Goal: Task Accomplishment & Management: Complete application form

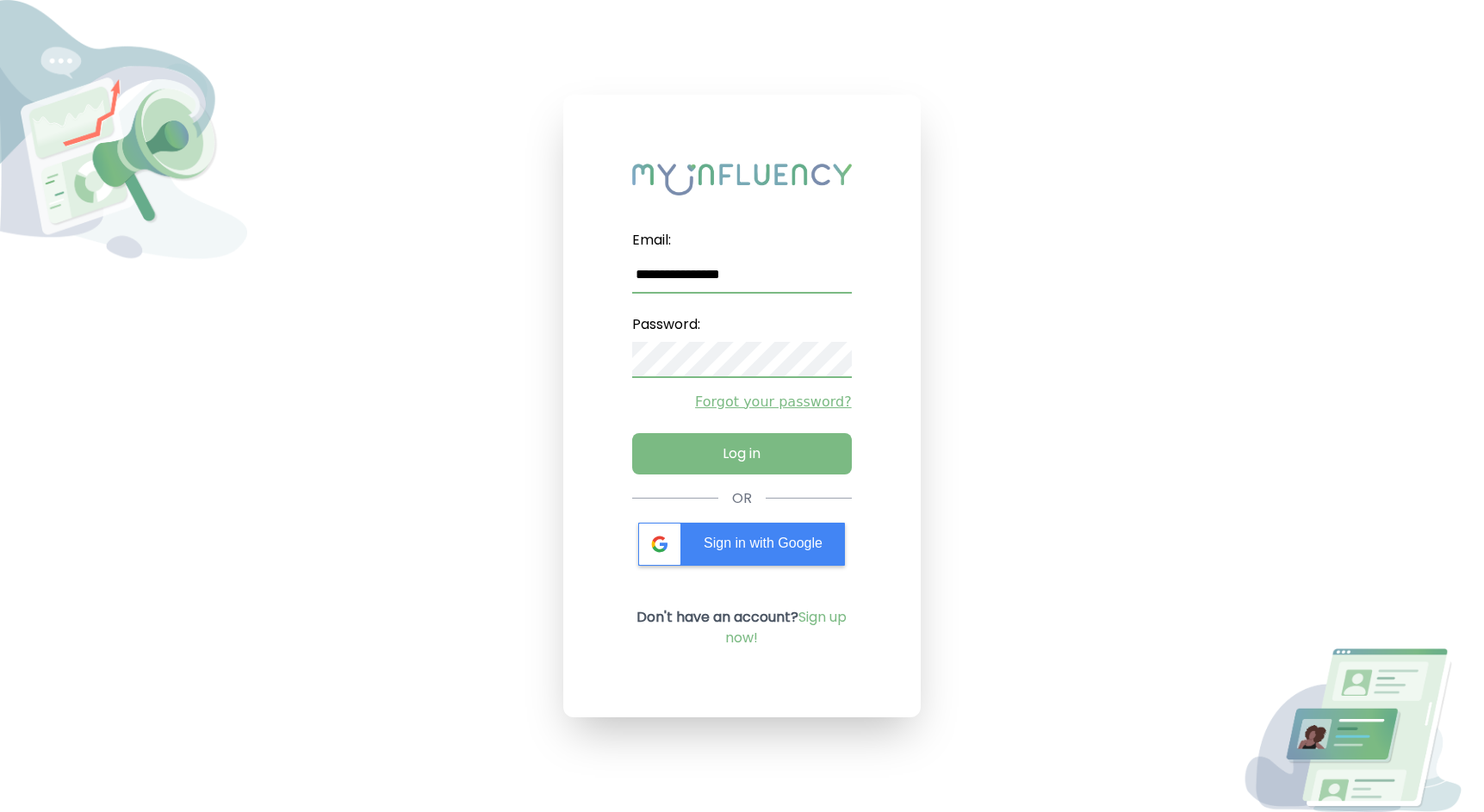
type input "**********"
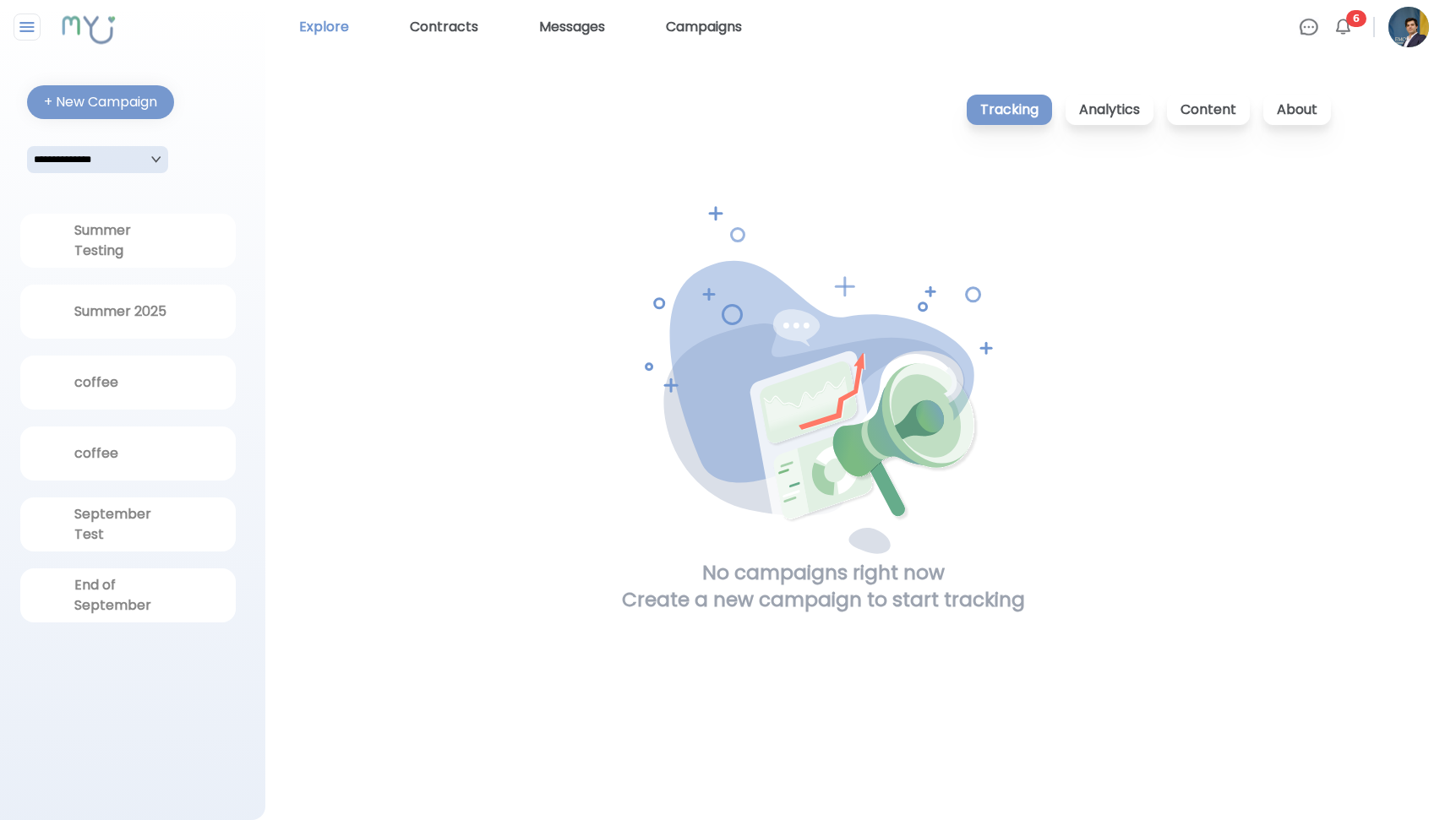
click at [347, 37] on link "Explore" at bounding box center [324, 27] width 64 height 27
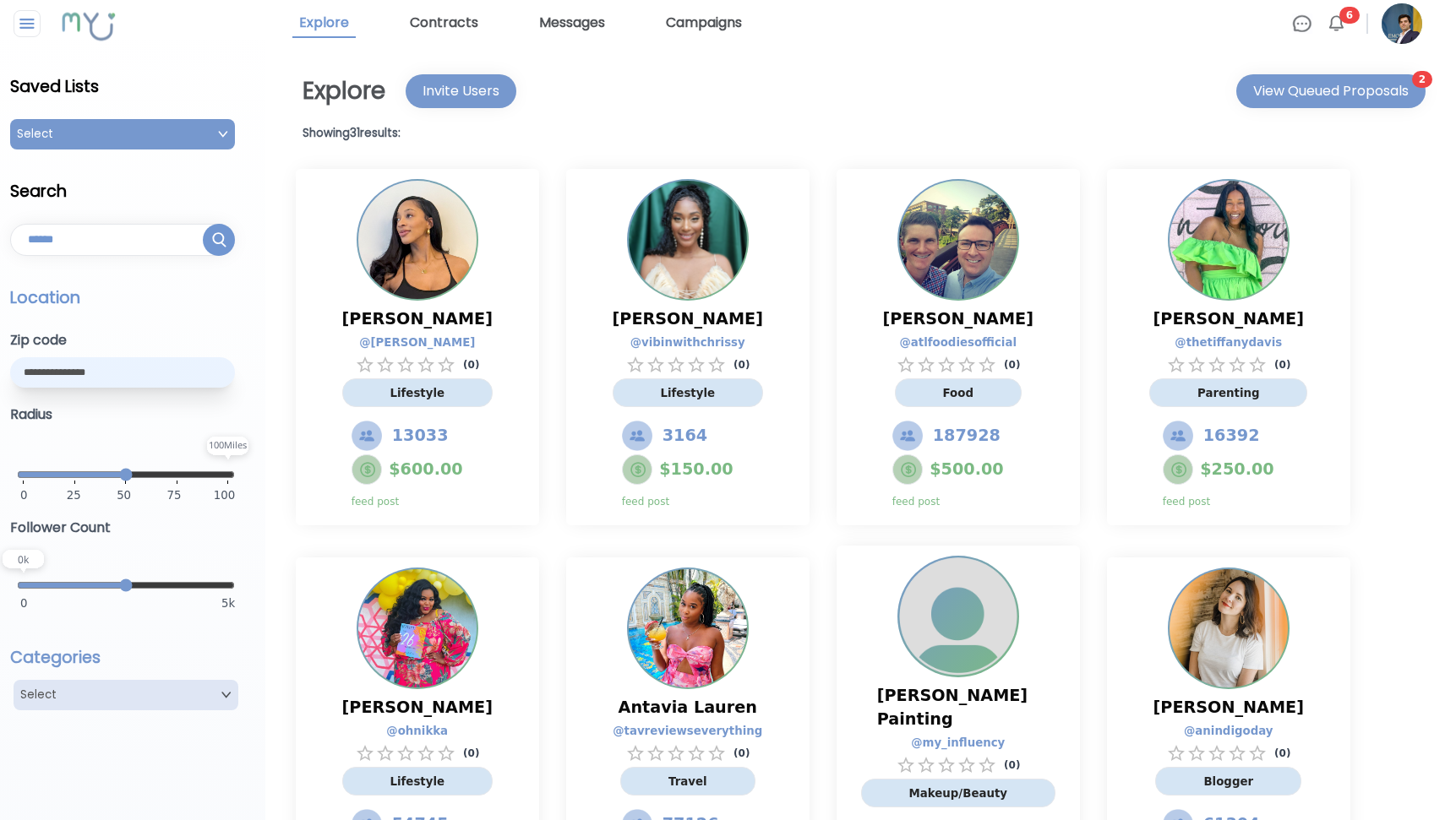
scroll to position [6, 0]
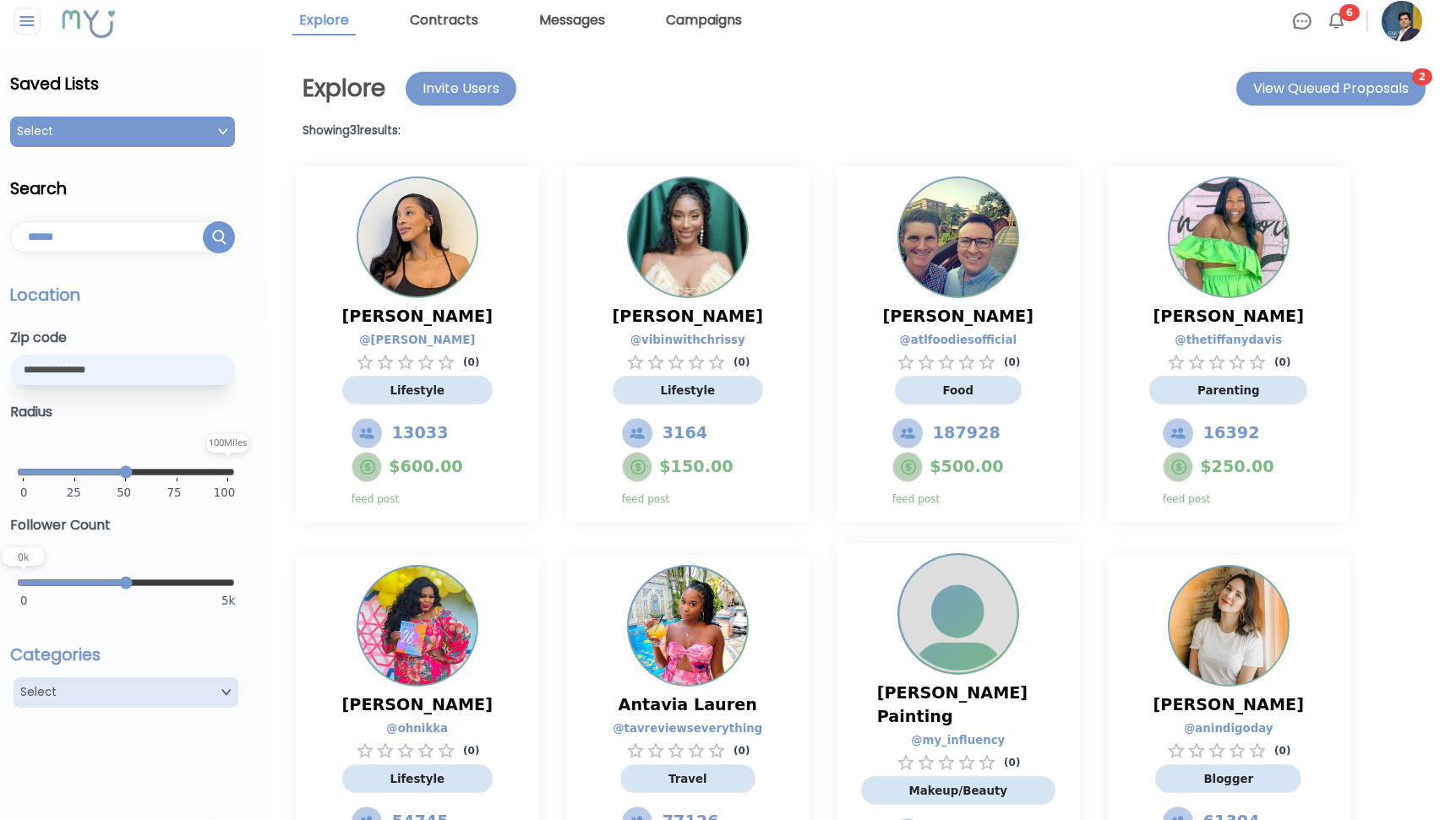
click at [172, 145] on div "Select" at bounding box center [123, 131] width 225 height 30
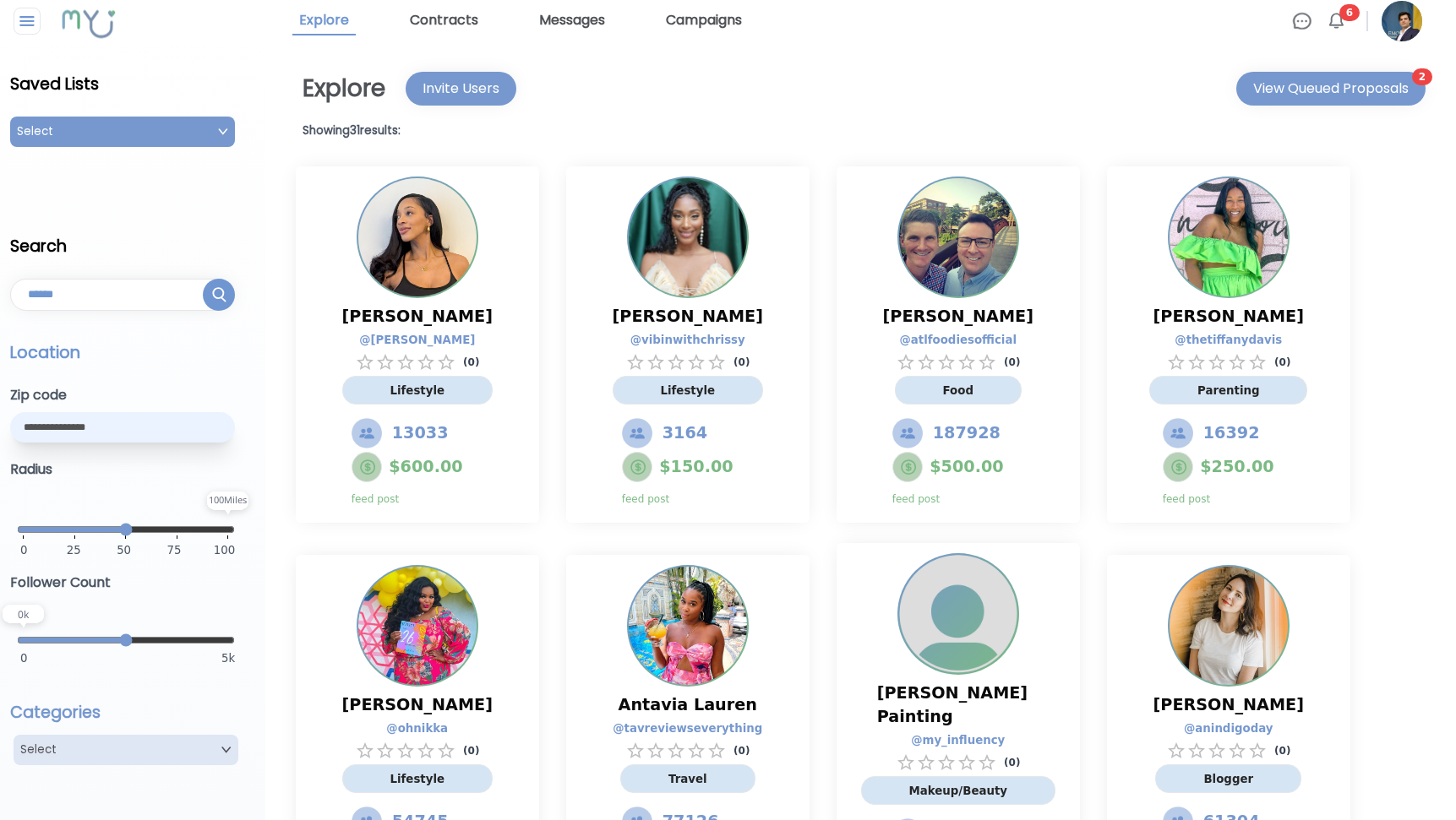
click at [173, 136] on div "Select" at bounding box center [123, 131] width 225 height 30
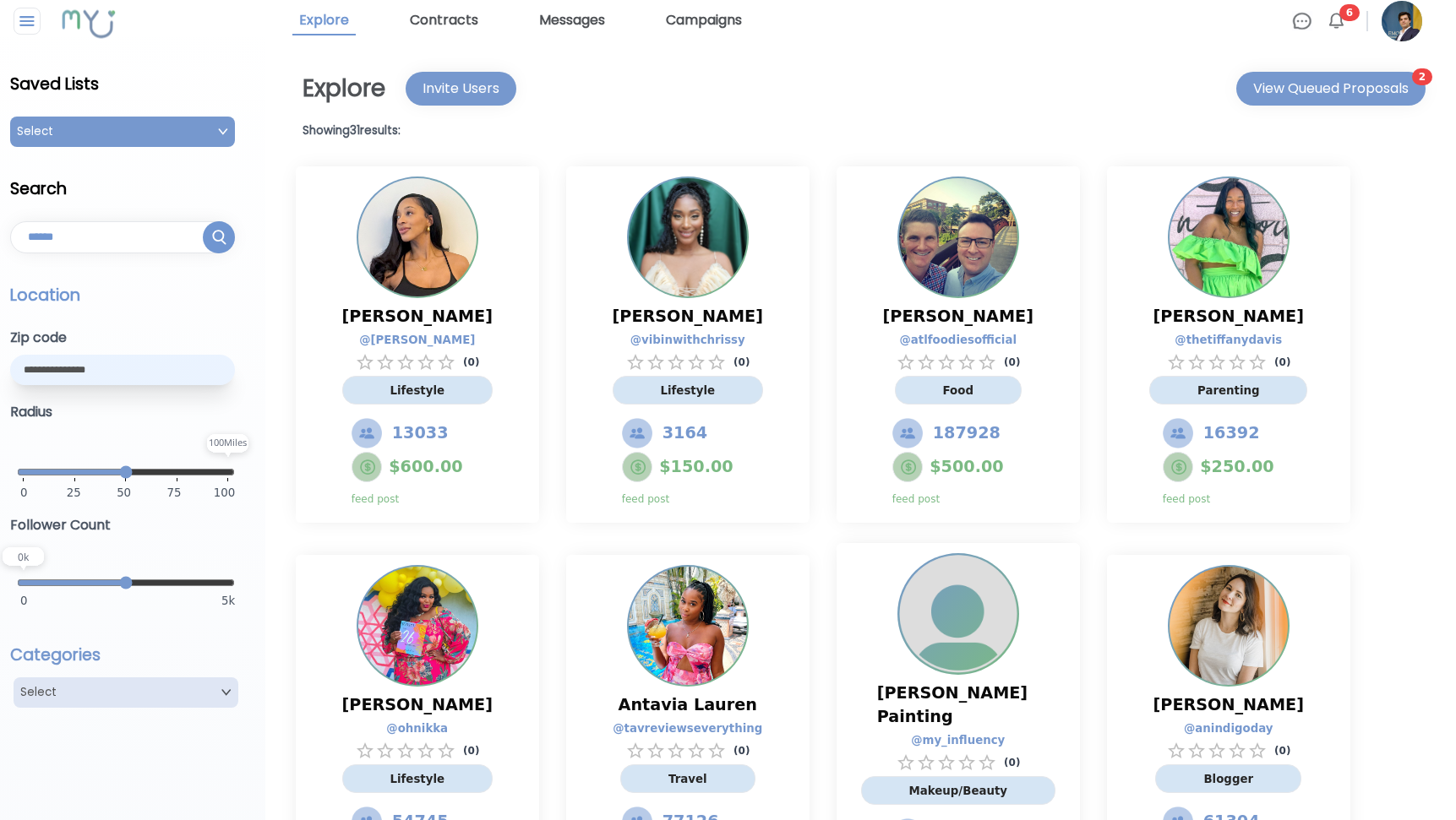
click at [173, 136] on div "Select" at bounding box center [123, 131] width 225 height 30
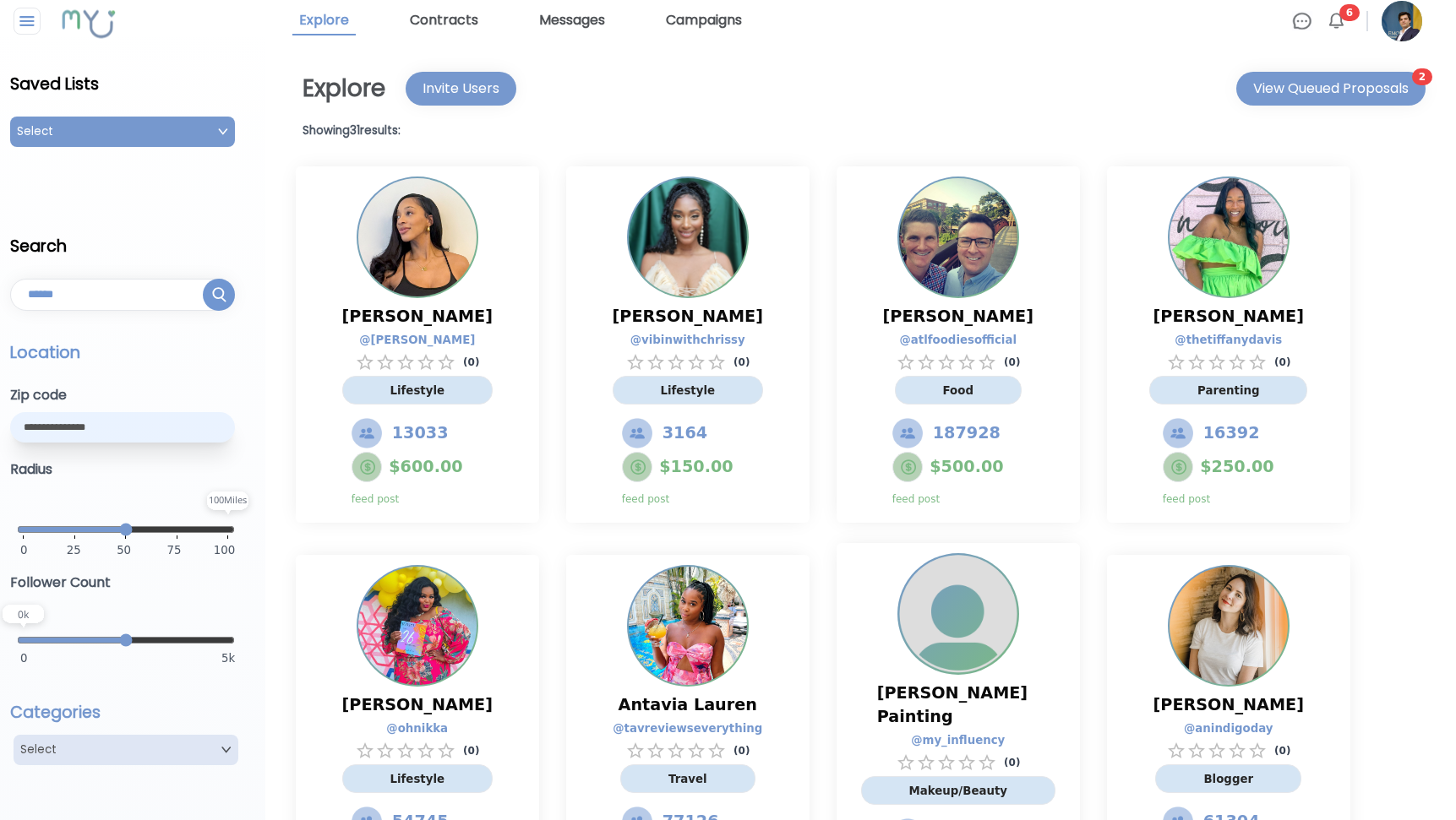
click at [117, 300] on input "text" at bounding box center [123, 295] width 225 height 32
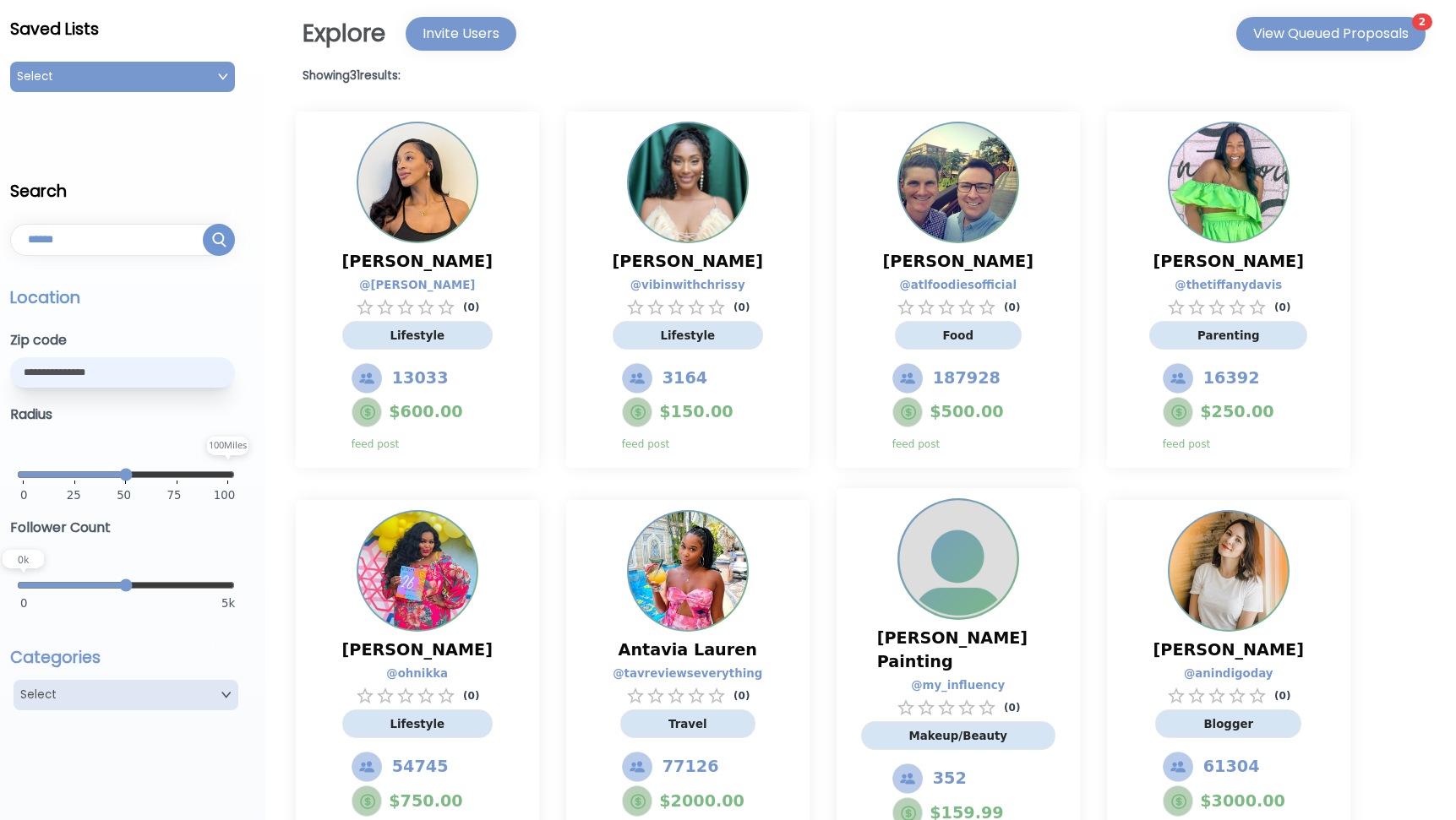
scroll to position [64, 0]
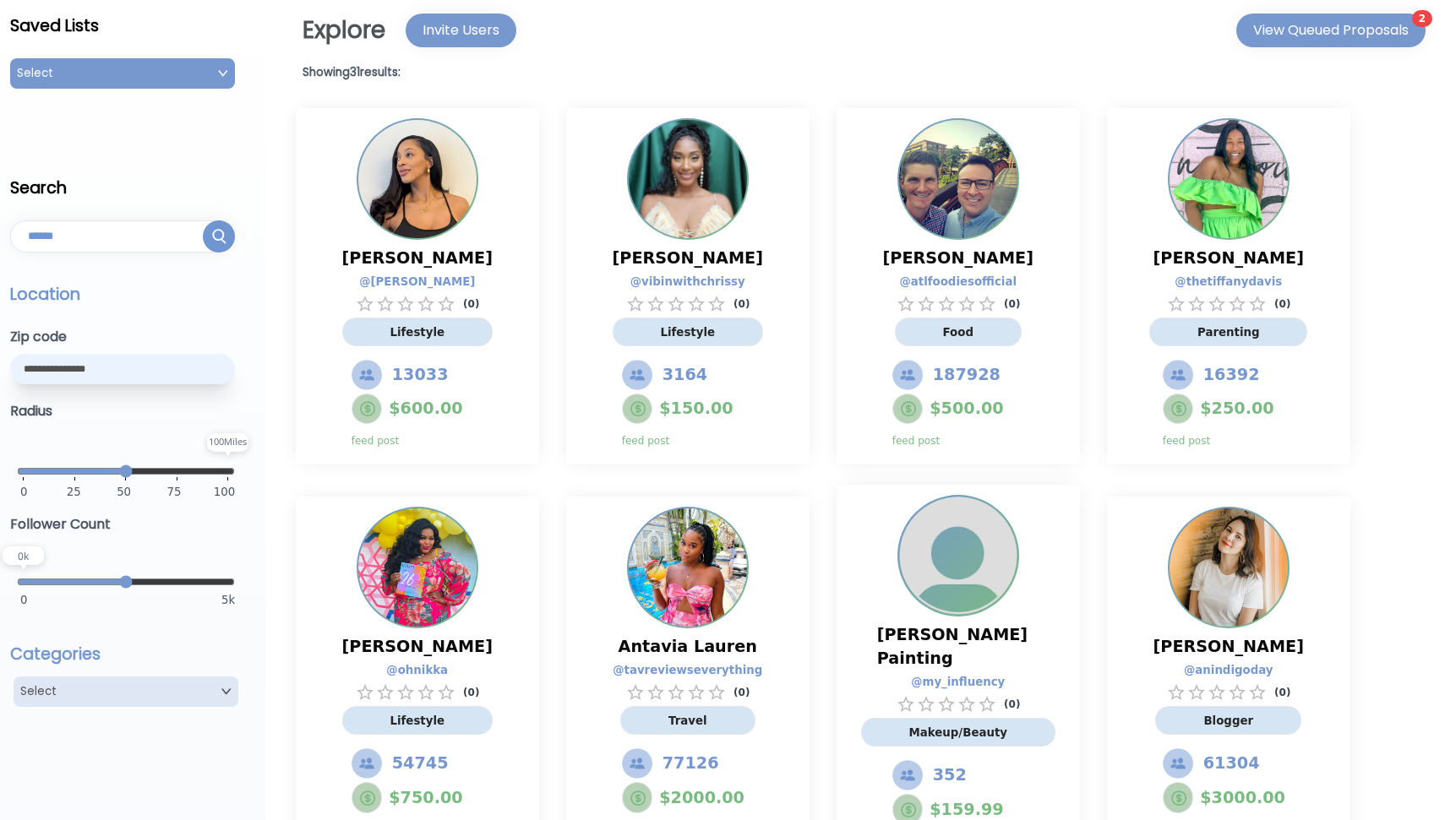
click at [93, 378] on input "text" at bounding box center [123, 368] width 225 height 30
click at [120, 688] on div "Select" at bounding box center [126, 691] width 225 height 30
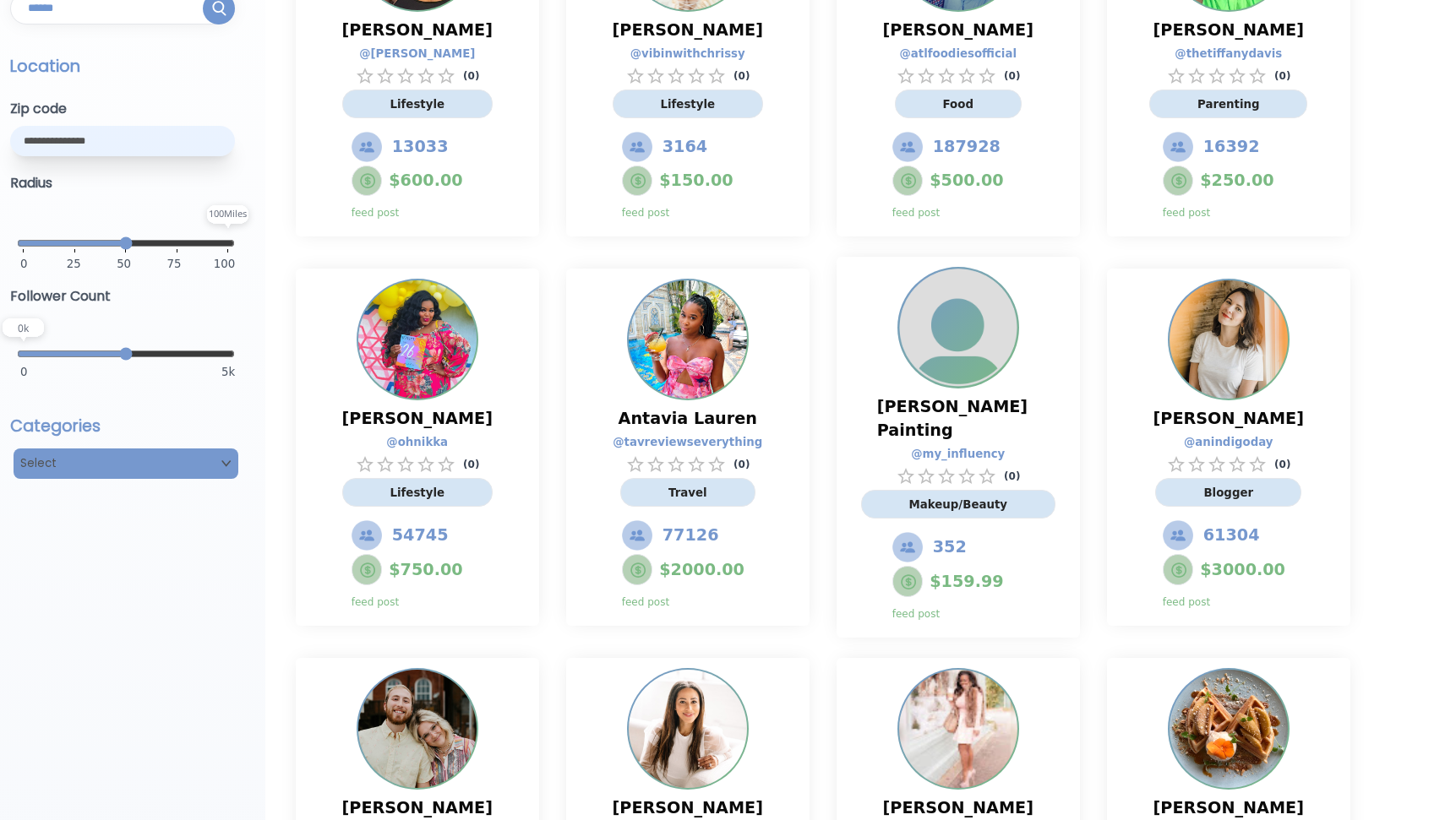
scroll to position [176, 0]
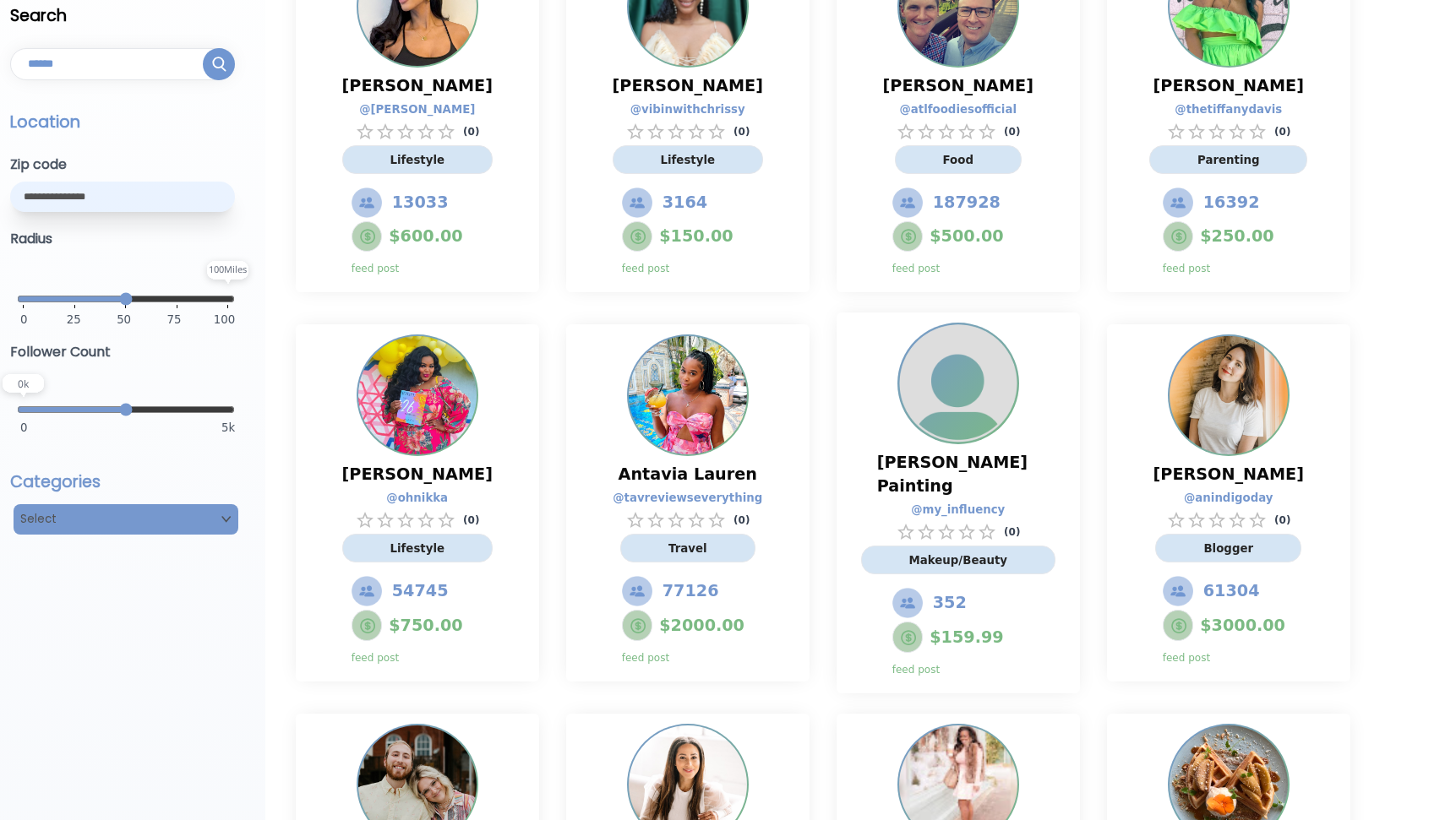
scroll to position [0, 0]
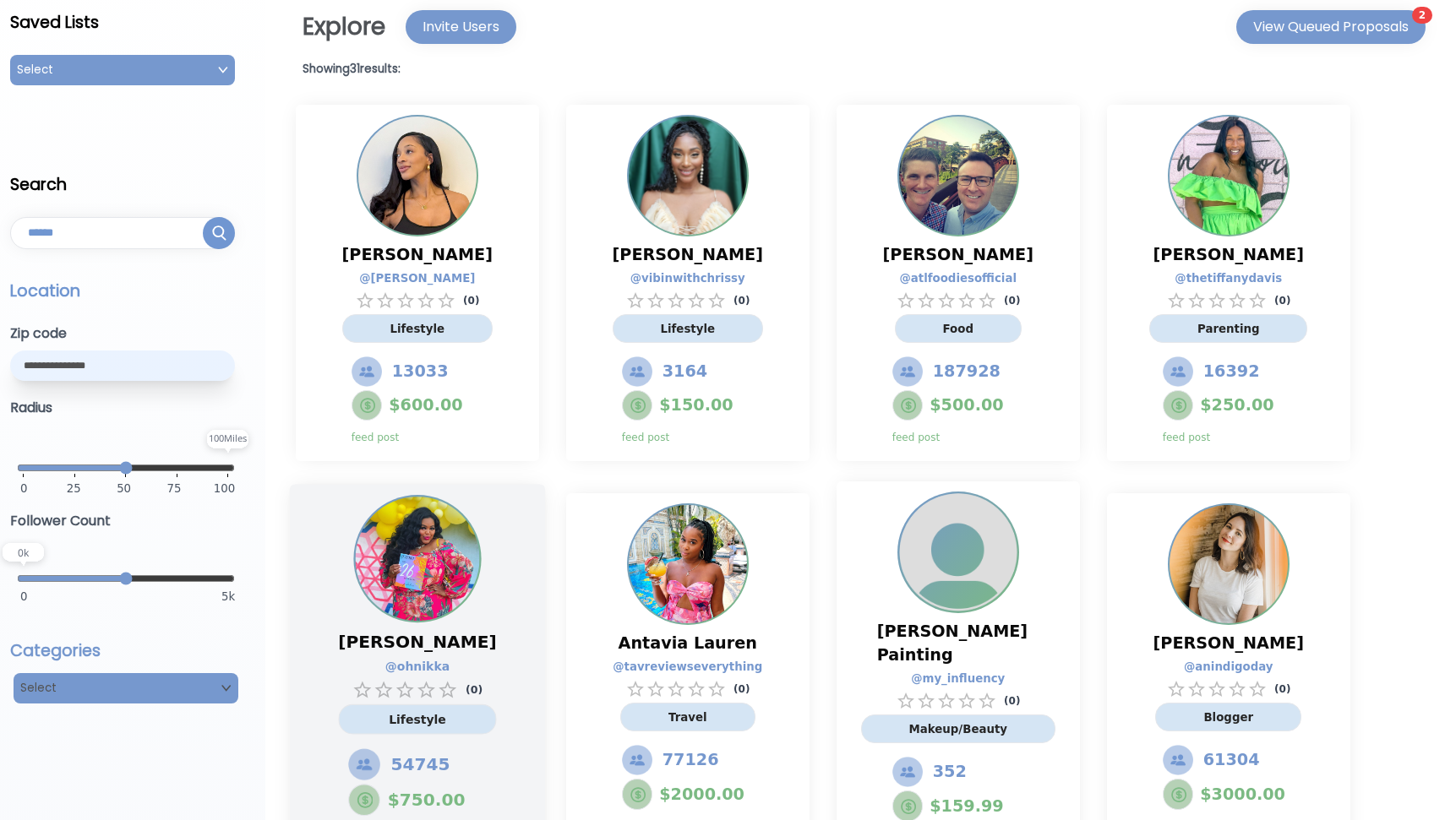
scroll to position [62, 0]
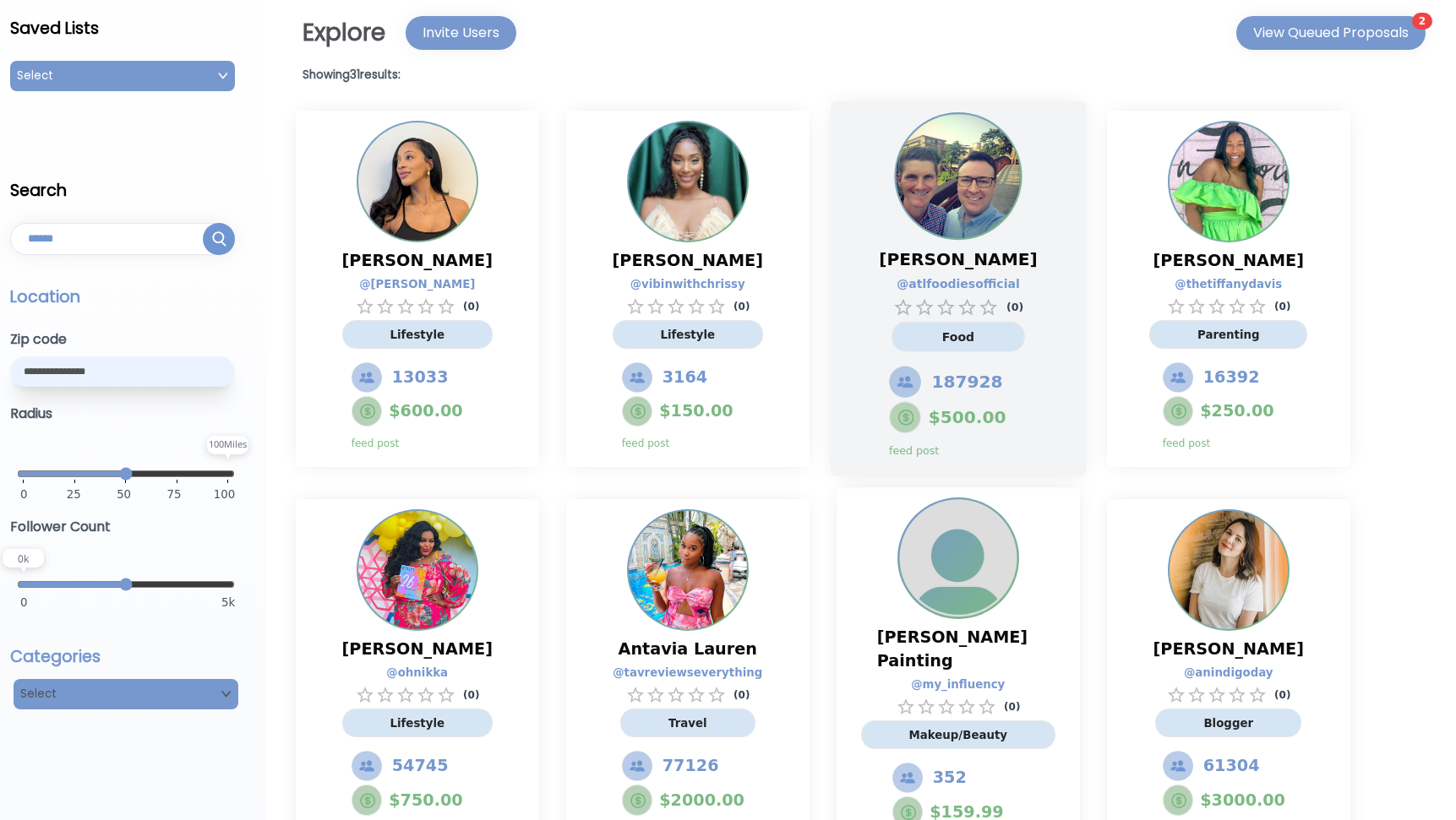
click at [941, 195] on img at bounding box center [958, 176] width 125 height 125
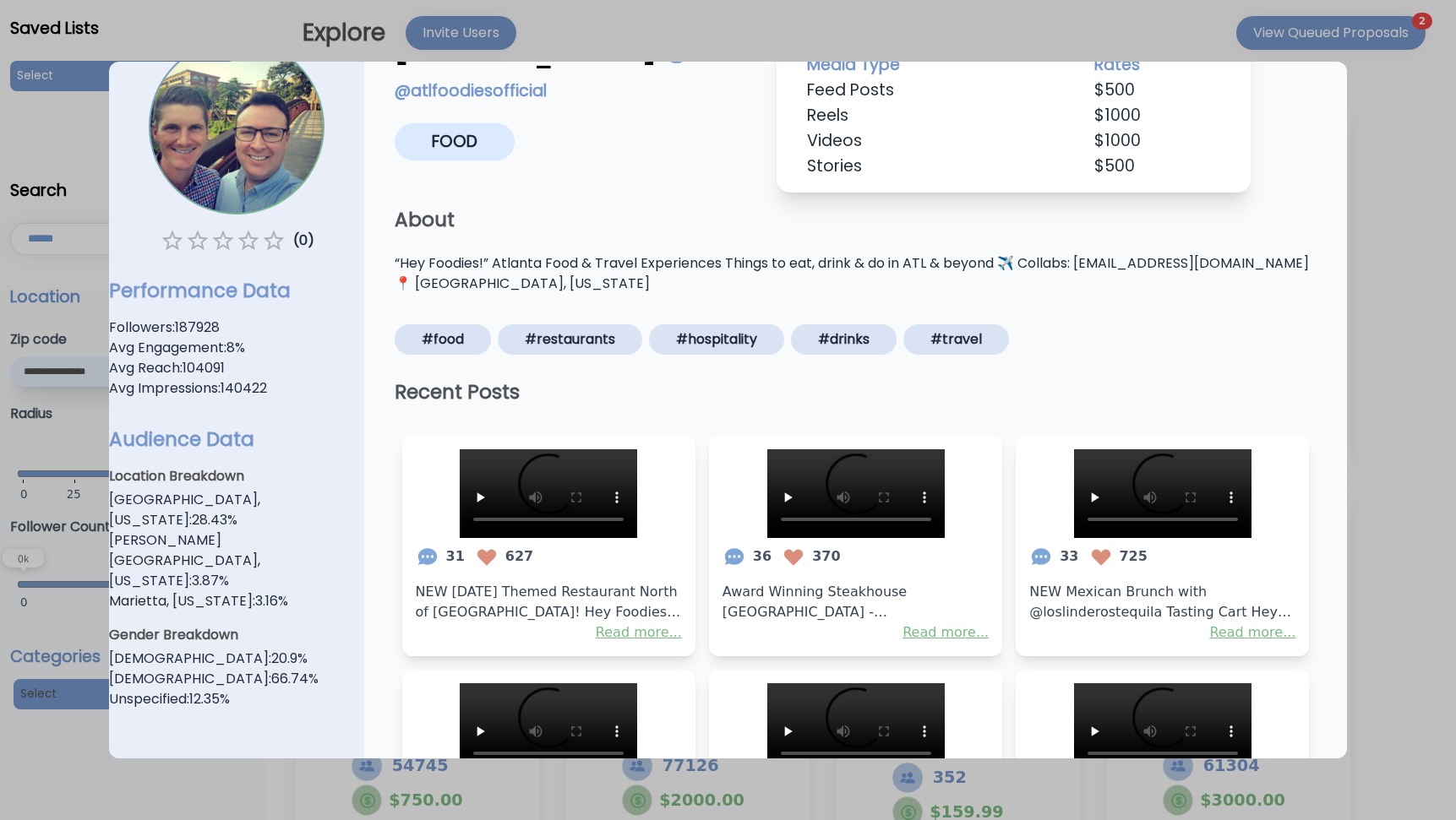
scroll to position [88, 0]
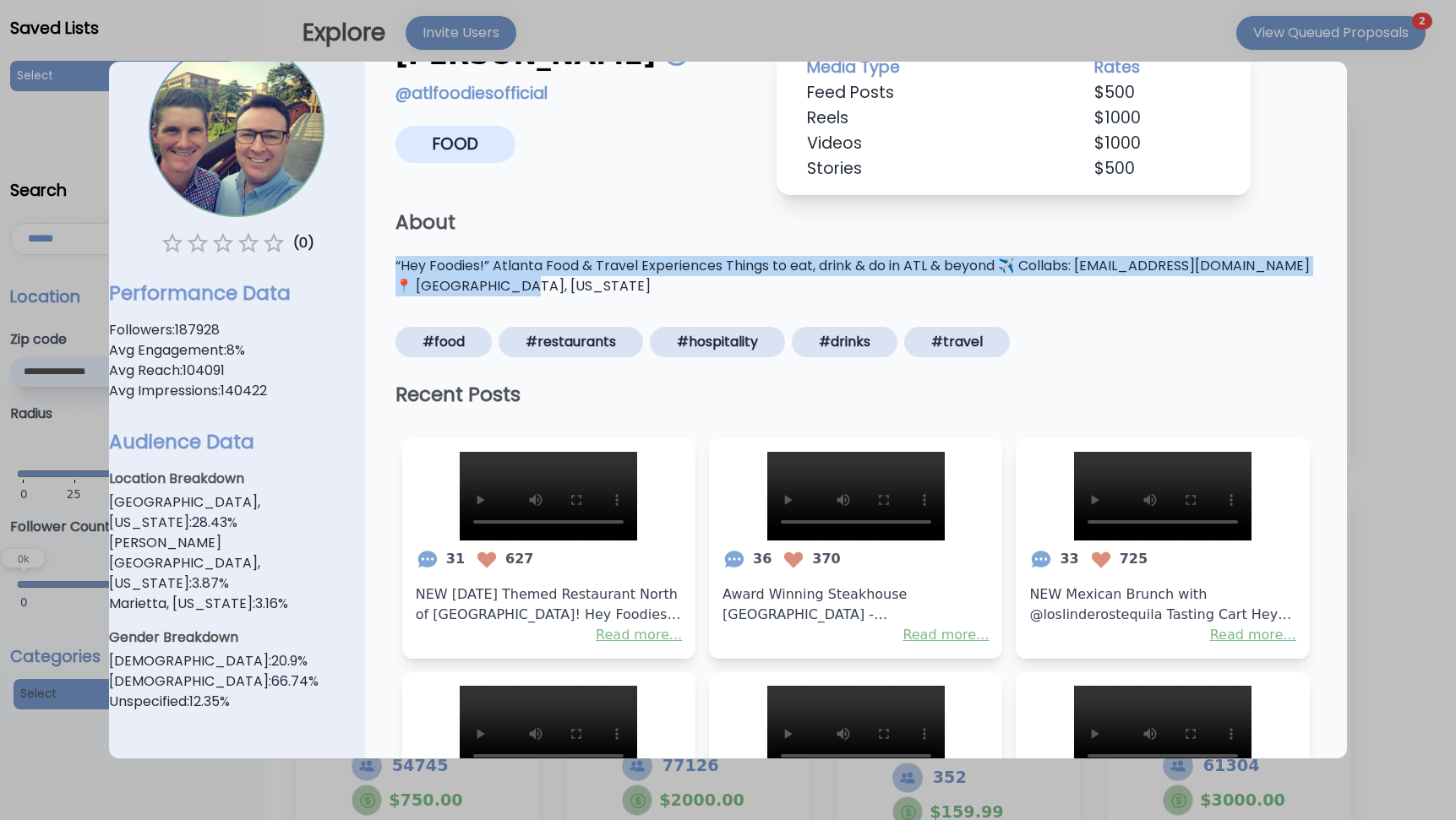
drag, startPoint x: 393, startPoint y: 263, endPoint x: 605, endPoint y: 282, distance: 212.8
click at [605, 282] on p "“Hey Foodies!” Atlanta Food & Travel Experiences Things to eat, drink & do in A…" at bounding box center [856, 276] width 948 height 40
click at [1146, 287] on p "“Hey Foodies!” Atlanta Food & Travel Experiences Things to eat, drink & do in A…" at bounding box center [856, 276] width 948 height 40
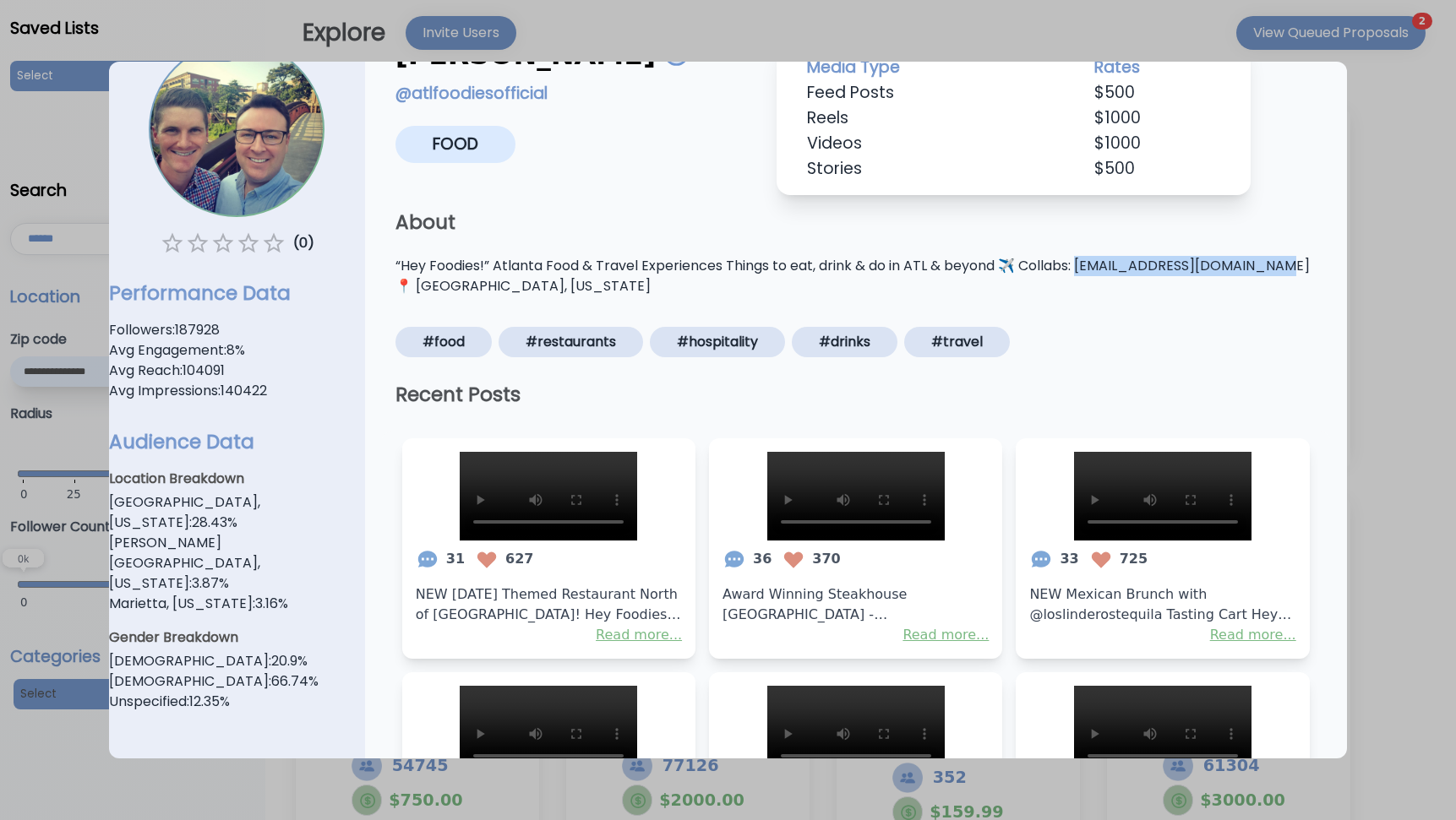
drag, startPoint x: 1083, startPoint y: 265, endPoint x: 1266, endPoint y: 269, distance: 183.0
click at [1266, 269] on p "“Hey Foodies!” Atlanta Food & Travel Experiences Things to eat, drink & do in A…" at bounding box center [856, 276] width 948 height 40
click at [1203, 315] on div "Adam McCabe Save to List BestFoodie Test Create List @ atlfoodiesofficial Food …" at bounding box center [856, 173] width 948 height 367
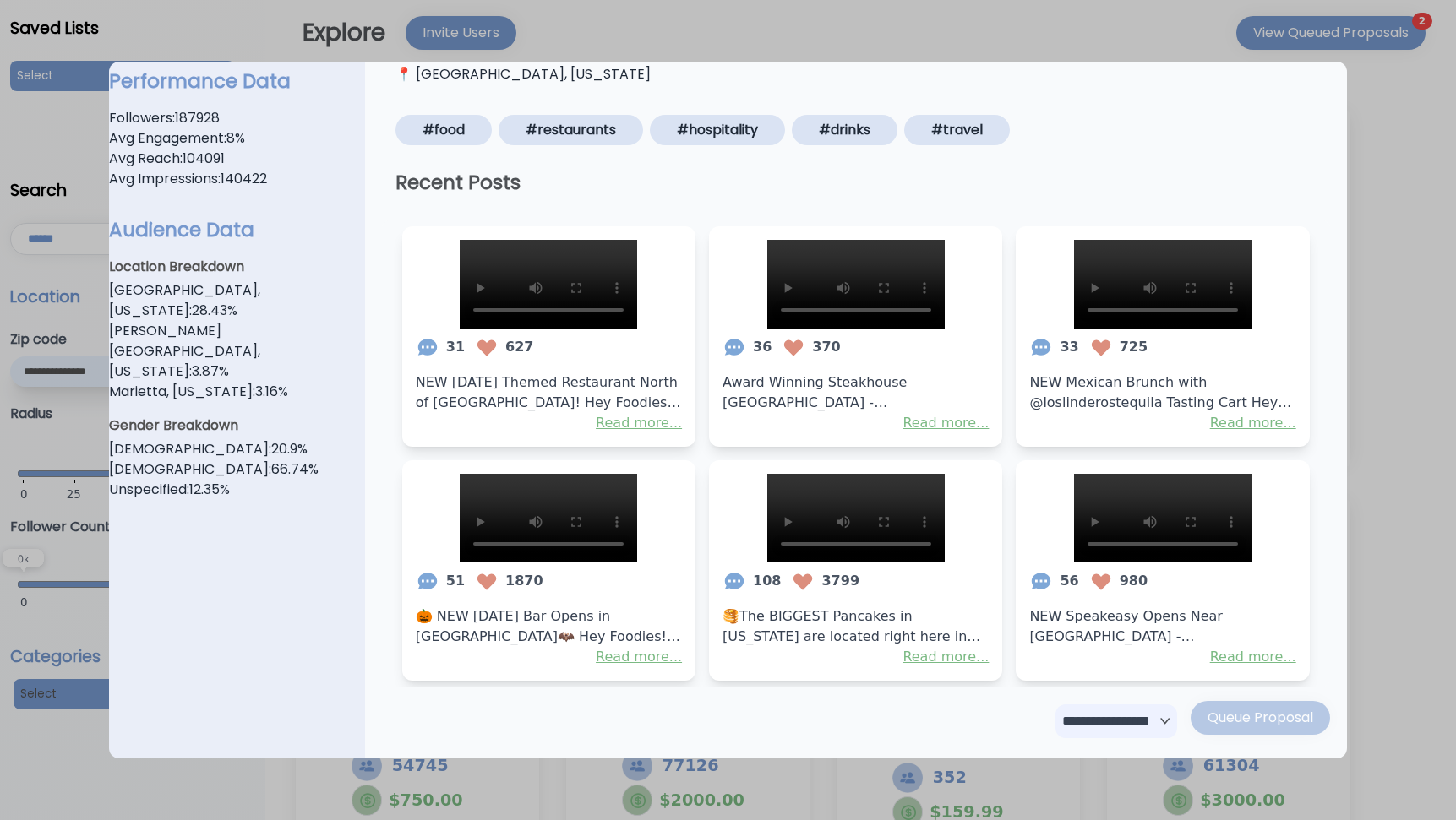
scroll to position [753, 0]
click at [1428, 493] on div at bounding box center [728, 410] width 1456 height 820
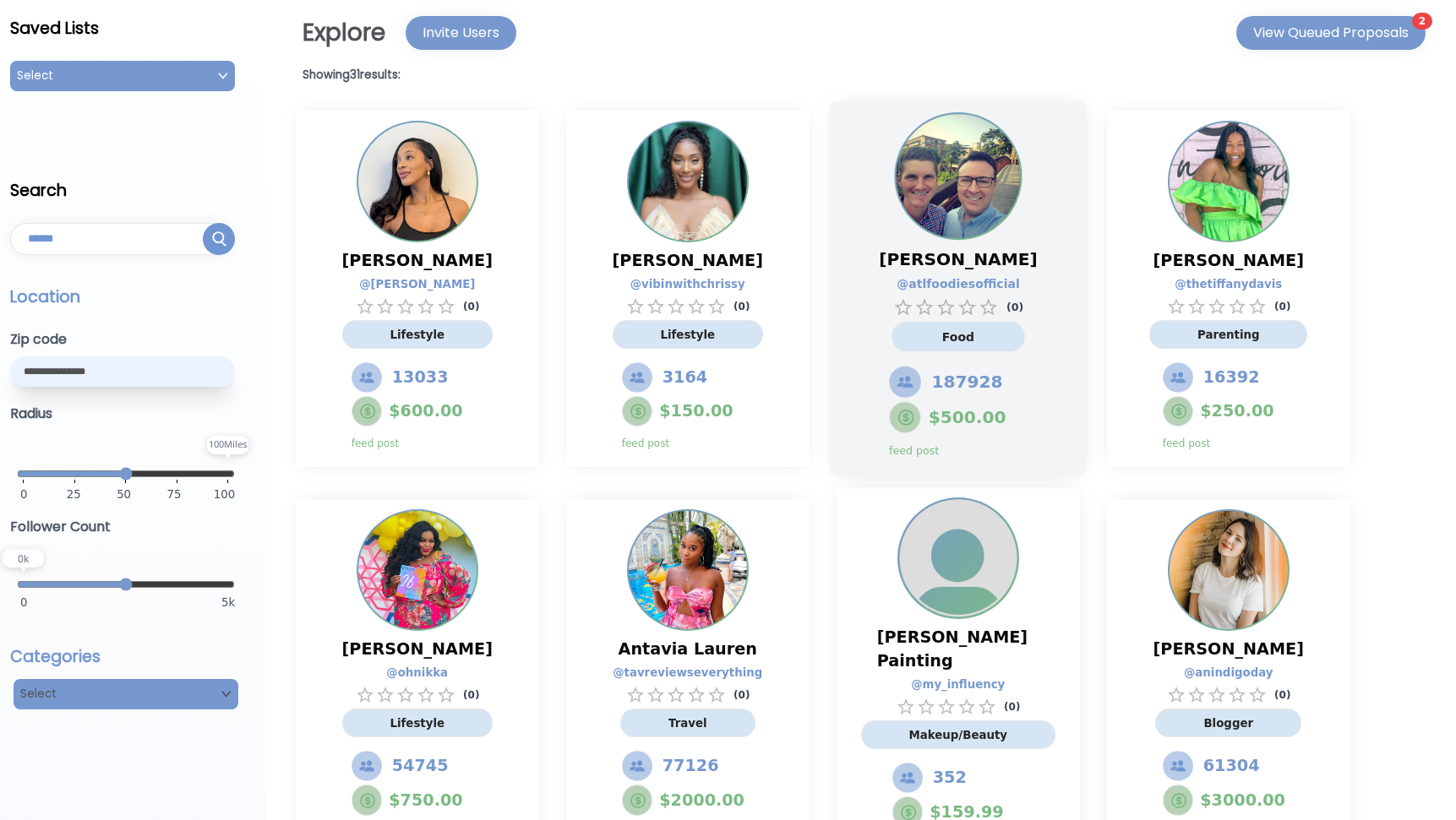
click at [966, 222] on img at bounding box center [958, 176] width 125 height 125
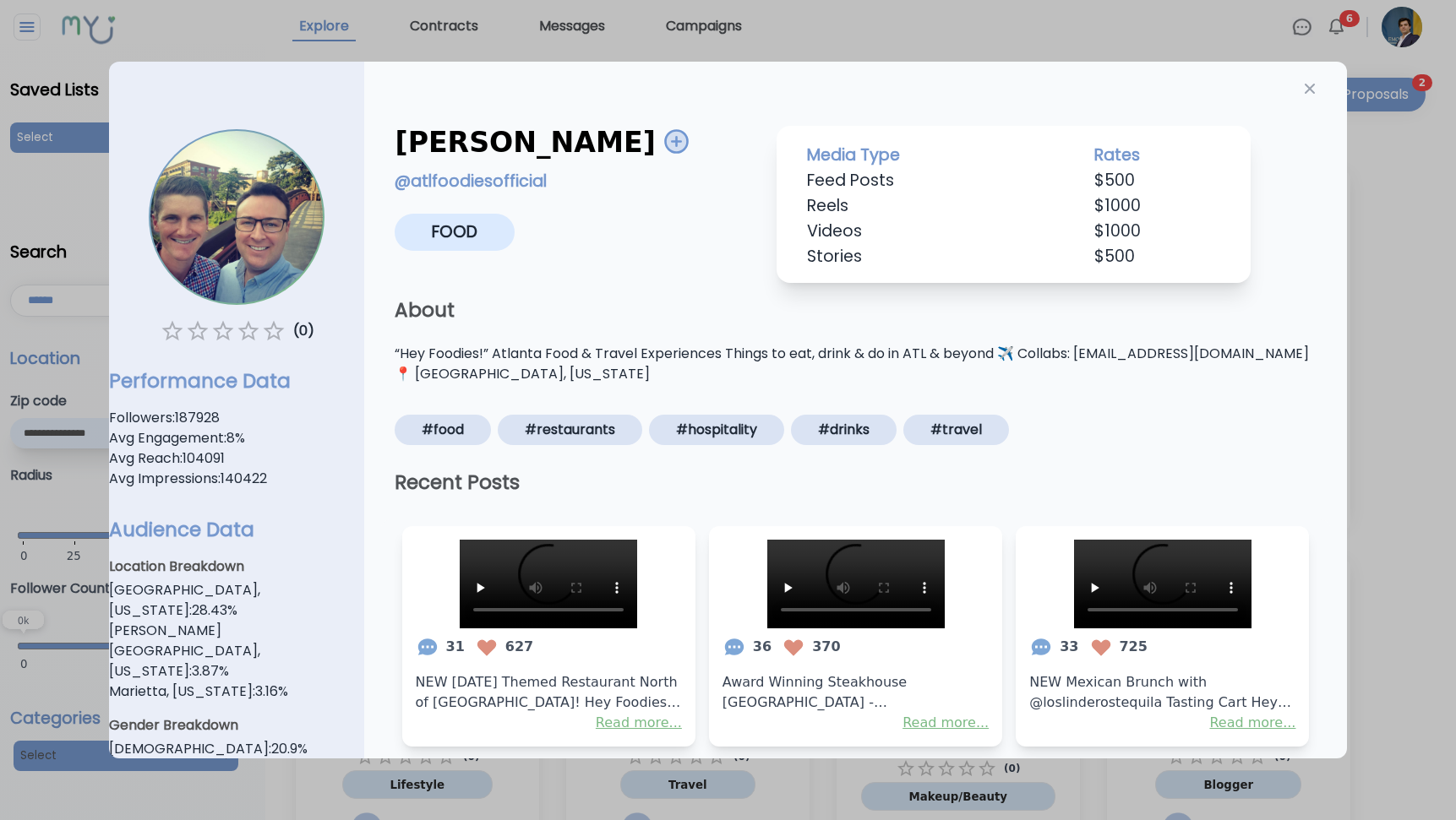
scroll to position [0, 0]
drag, startPoint x: 1113, startPoint y: 105, endPoint x: 1137, endPoint y: 105, distance: 24.0
click at [1137, 105] on div "Adam McCabe Save to List BestFoodie Test Create List @ atlfoodiesofficial Food …" at bounding box center [856, 261] width 948 height 367
click at [1417, 340] on div at bounding box center [728, 410] width 1456 height 820
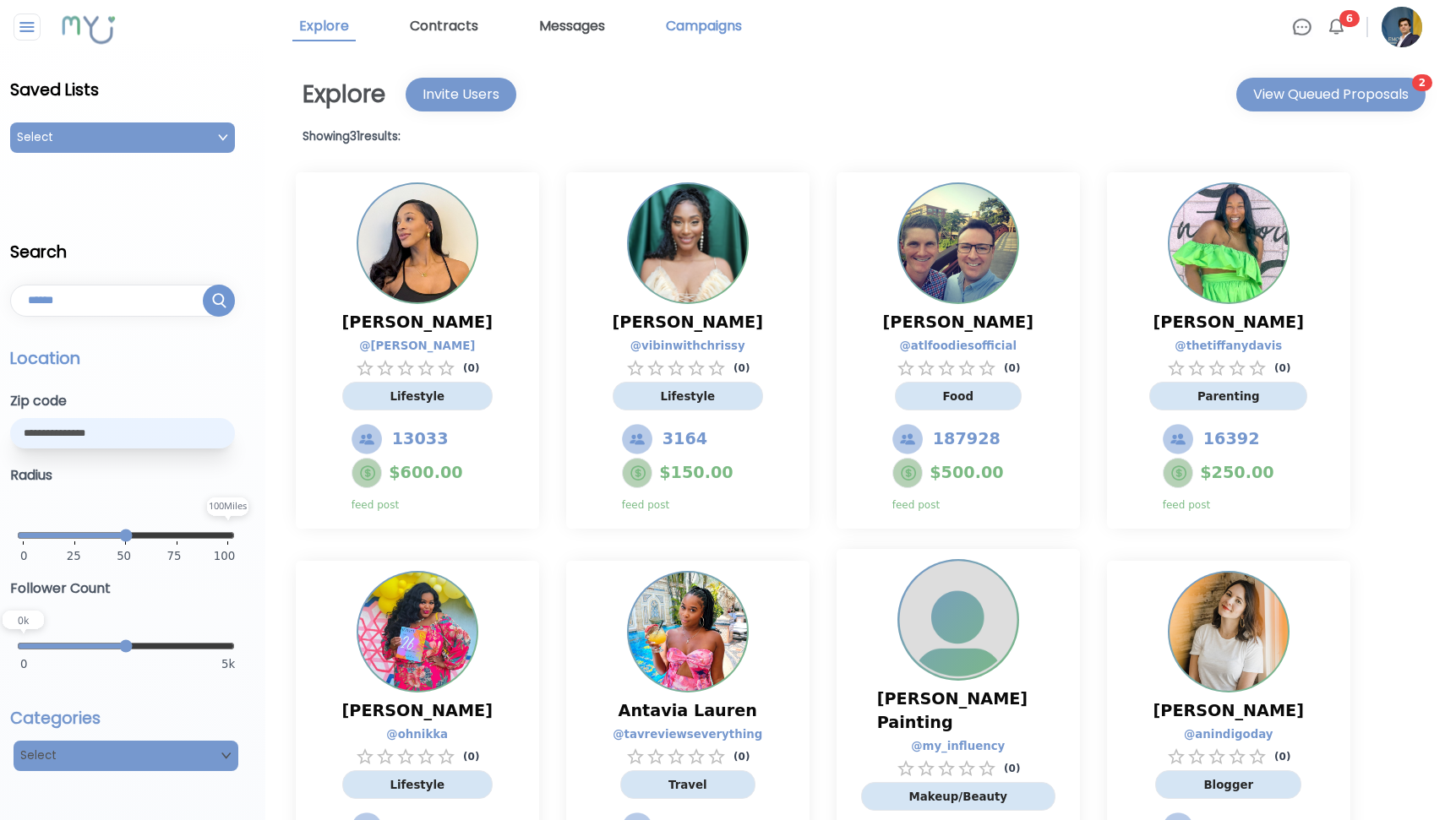
click at [716, 23] on link "Campaigns" at bounding box center [704, 27] width 89 height 28
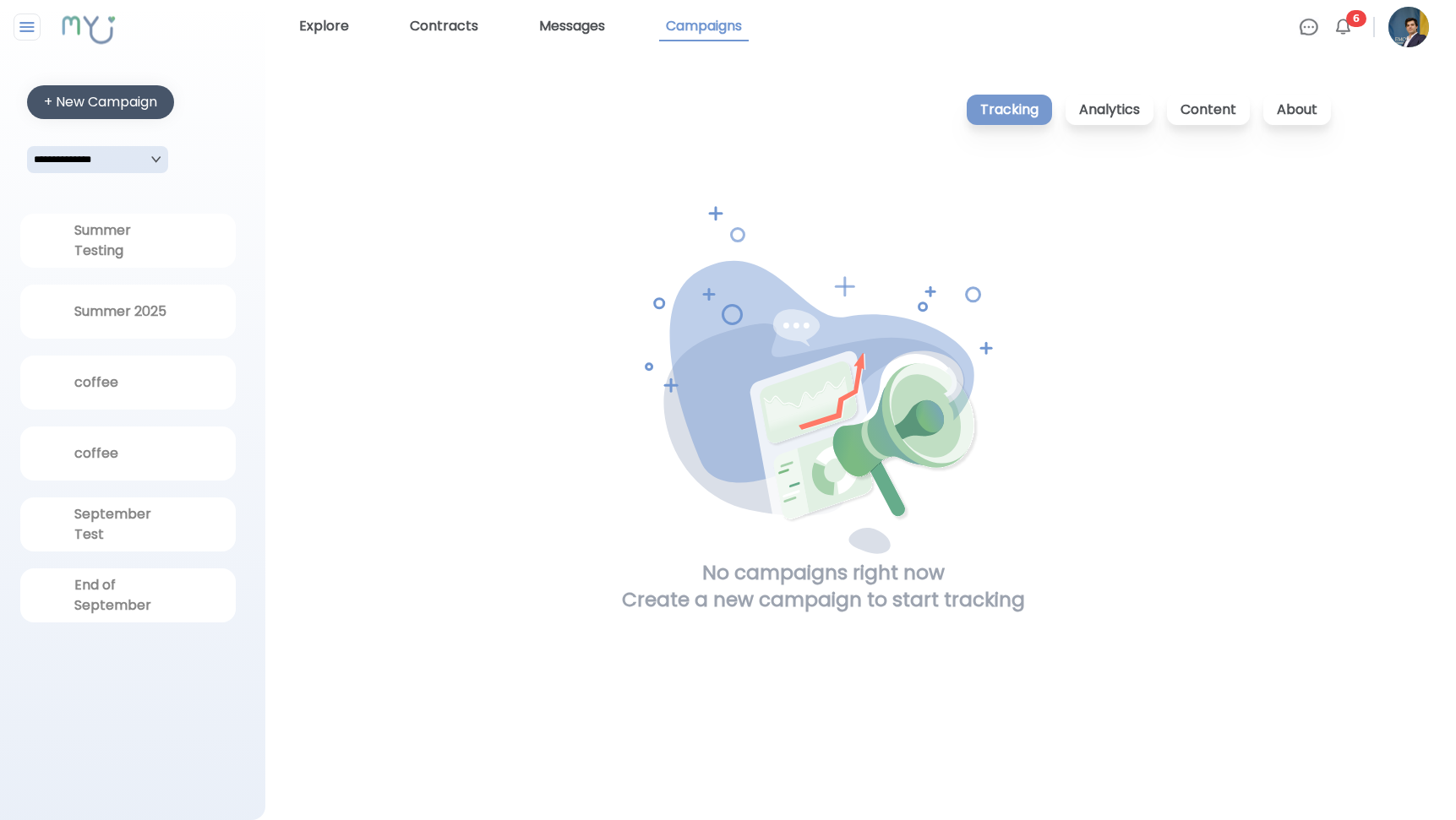
click at [73, 96] on div "+ New Campaign" at bounding box center [101, 102] width 113 height 21
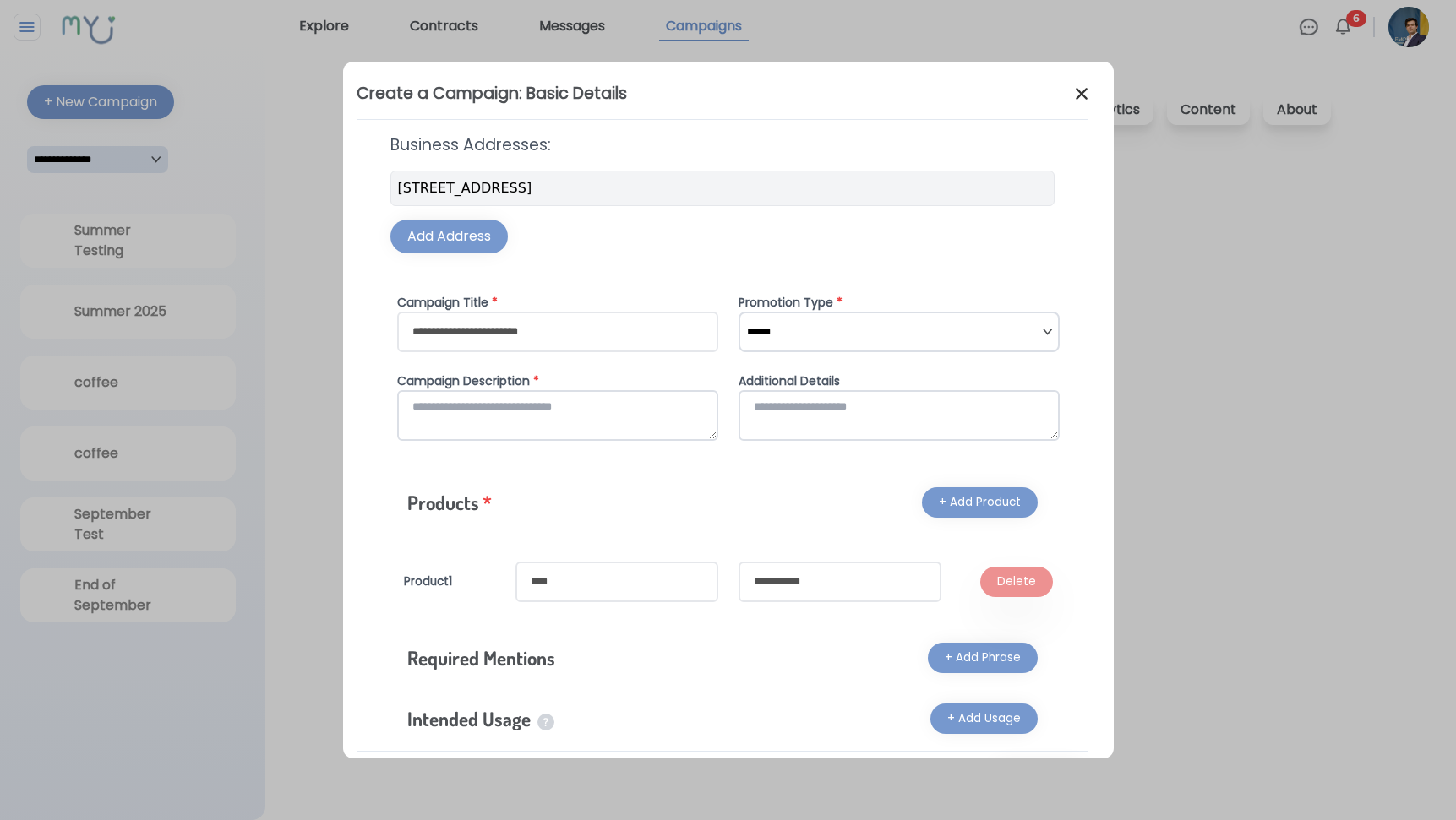
click at [474, 333] on input "text" at bounding box center [557, 331] width 321 height 40
type input "*********"
select select "*"
click at [597, 396] on textarea at bounding box center [557, 415] width 321 height 51
type textarea "**********"
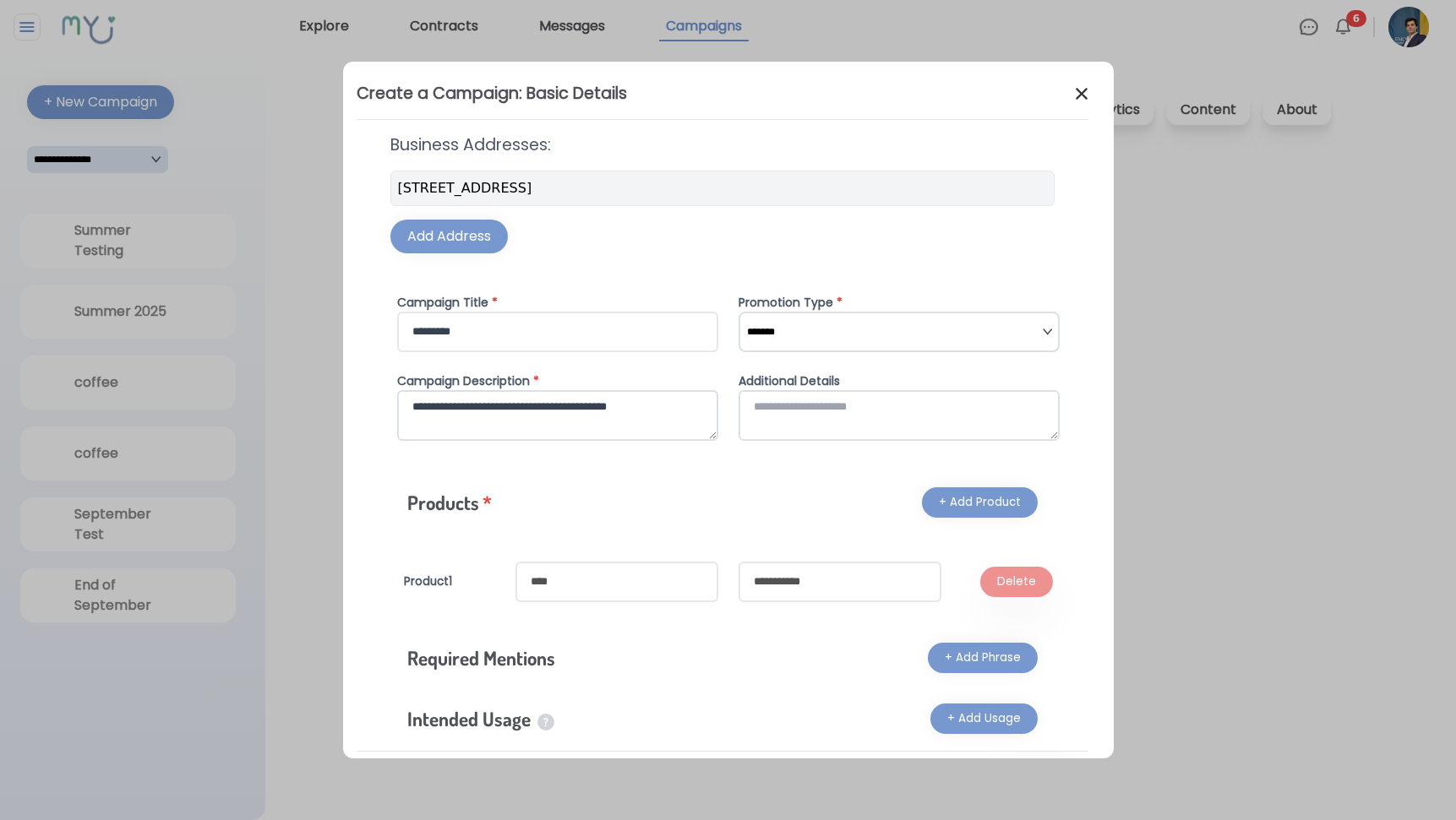
click at [816, 417] on textarea at bounding box center [899, 415] width 321 height 51
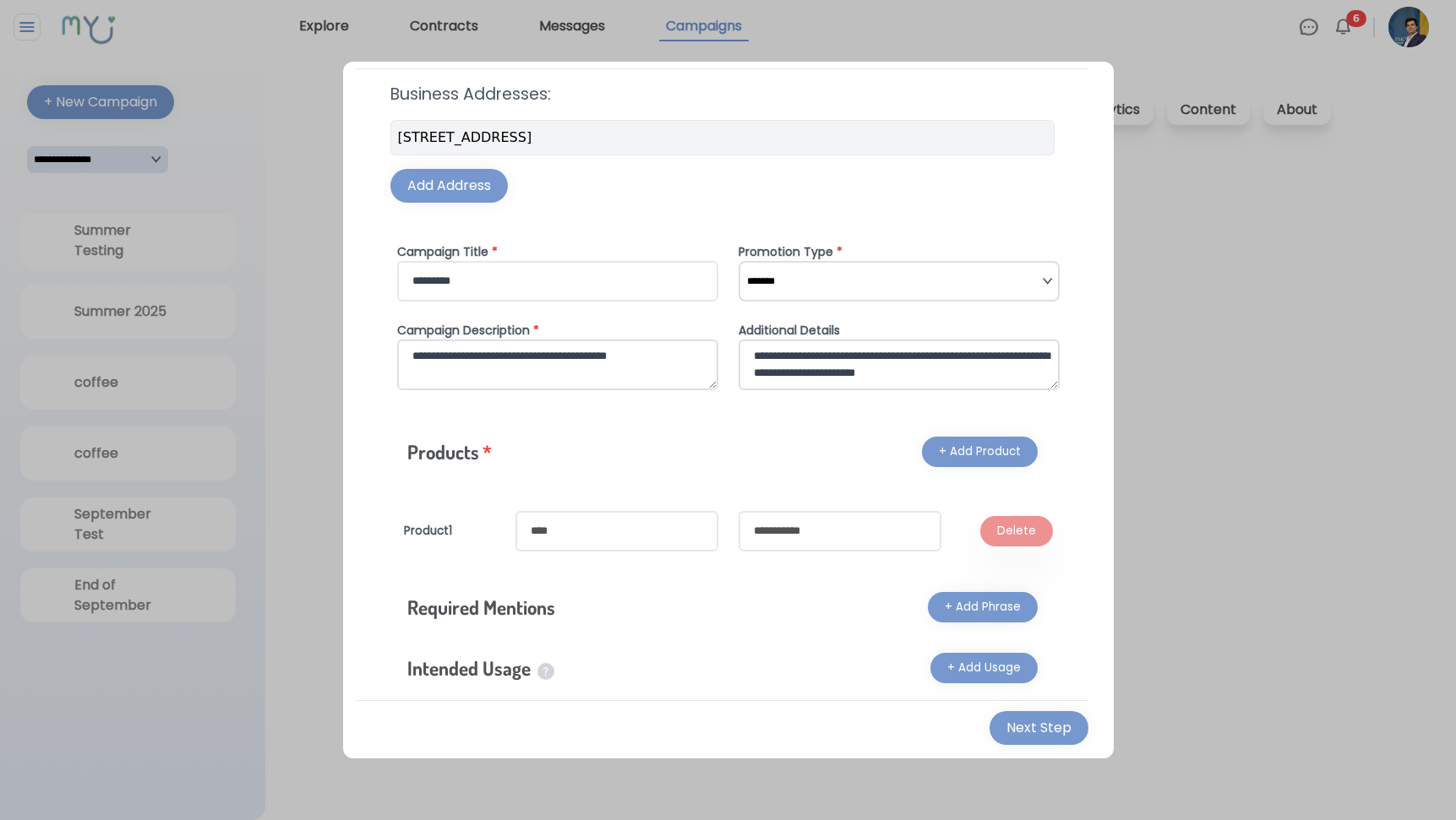
scroll to position [50, 0]
type textarea "**********"
click at [600, 521] on input "text" at bounding box center [617, 531] width 203 height 40
type input "**********"
click at [783, 534] on input "text" at bounding box center [840, 531] width 203 height 40
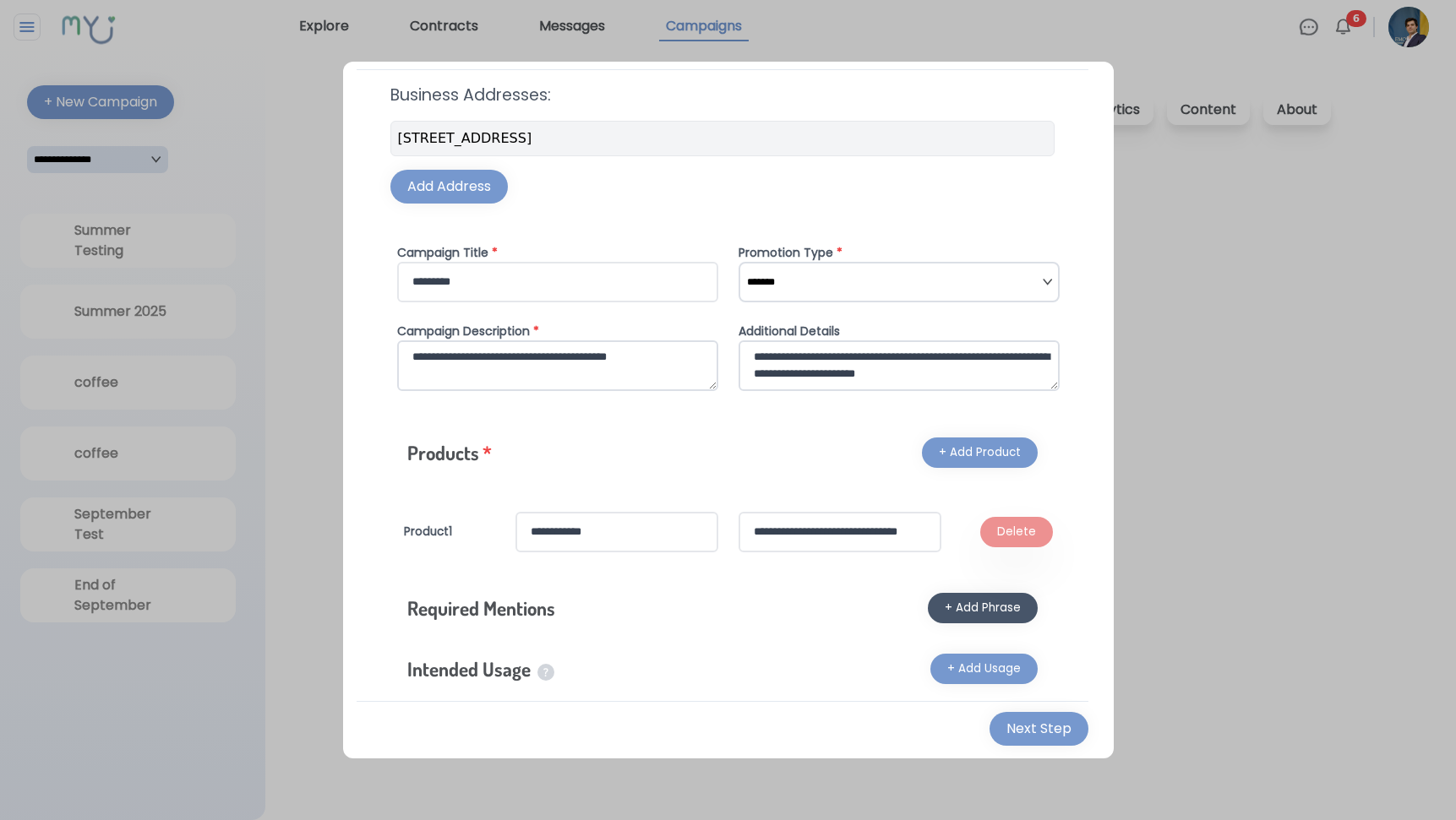
type input "**********"
click at [984, 609] on div "+ Add Phrase" at bounding box center [983, 608] width 76 height 17
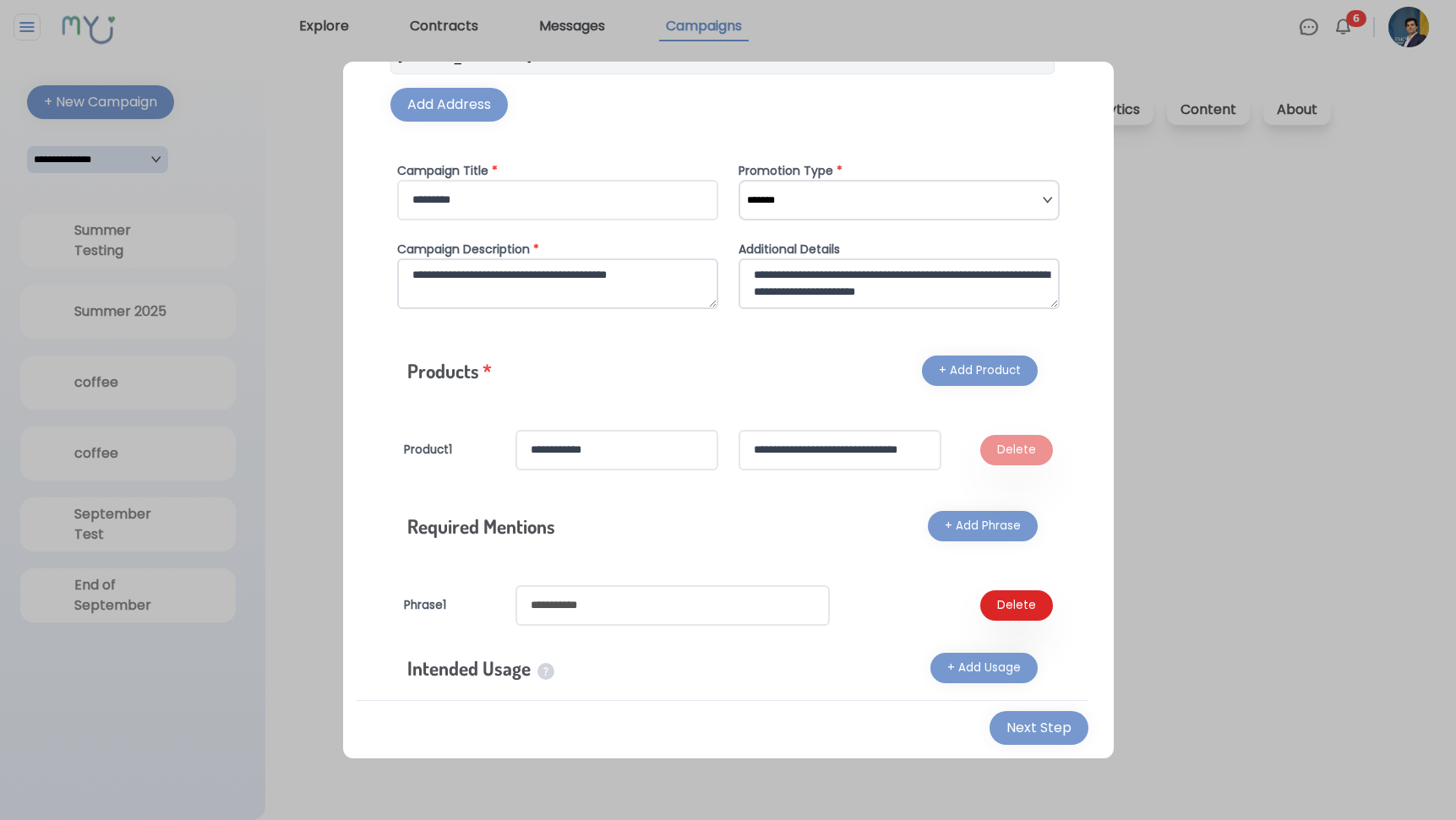
scroll to position [131, 0]
click at [649, 615] on input "text" at bounding box center [673, 606] width 314 height 40
type input "*"
type input "**********"
click at [946, 665] on button "+ Add Usage" at bounding box center [984, 668] width 107 height 30
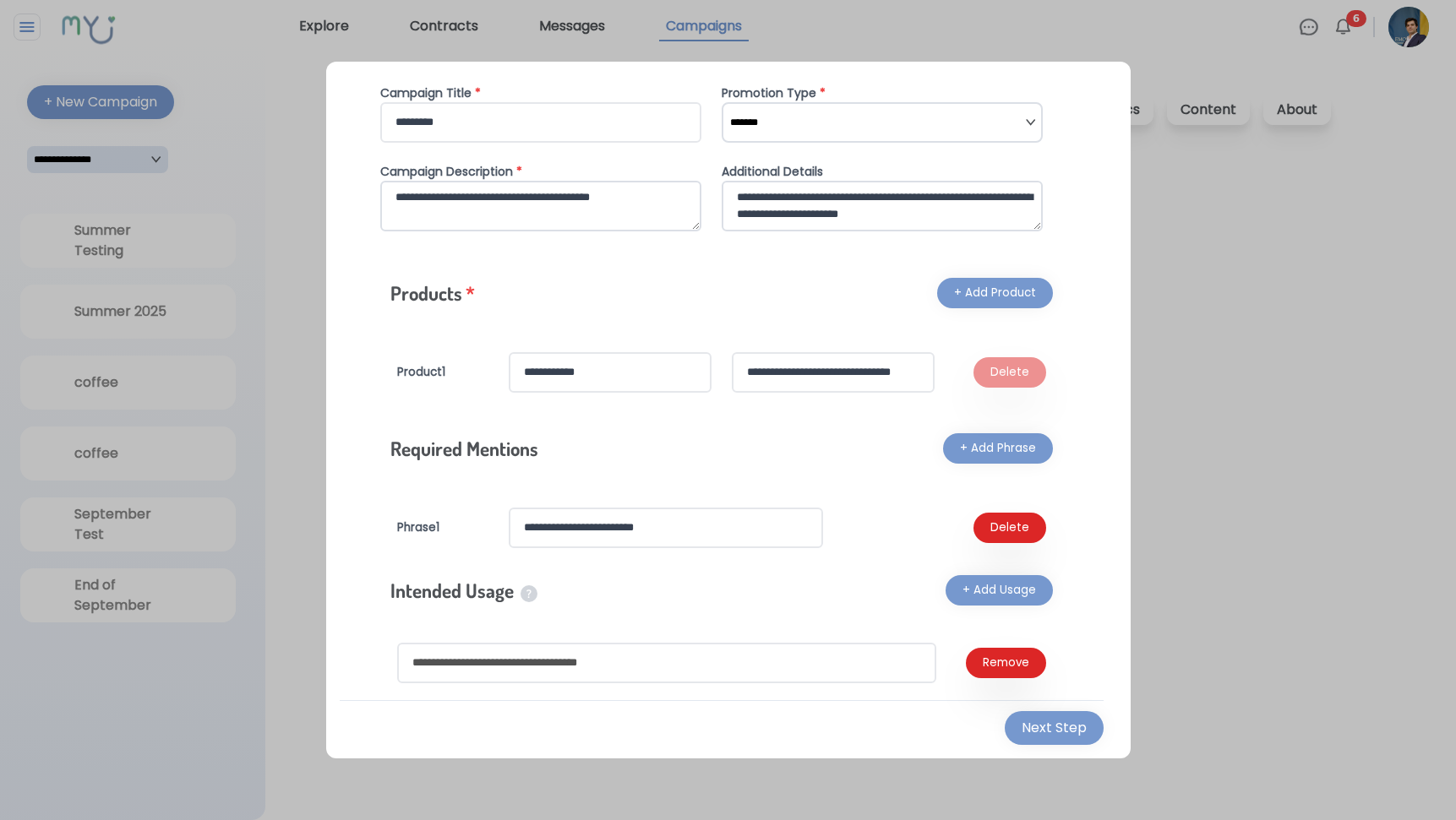
scroll to position [209, 0]
drag, startPoint x: 653, startPoint y: 656, endPoint x: 337, endPoint y: 609, distance: 319.5
click at [337, 609] on div "**********" at bounding box center [728, 410] width 804 height 697
type input "**********"
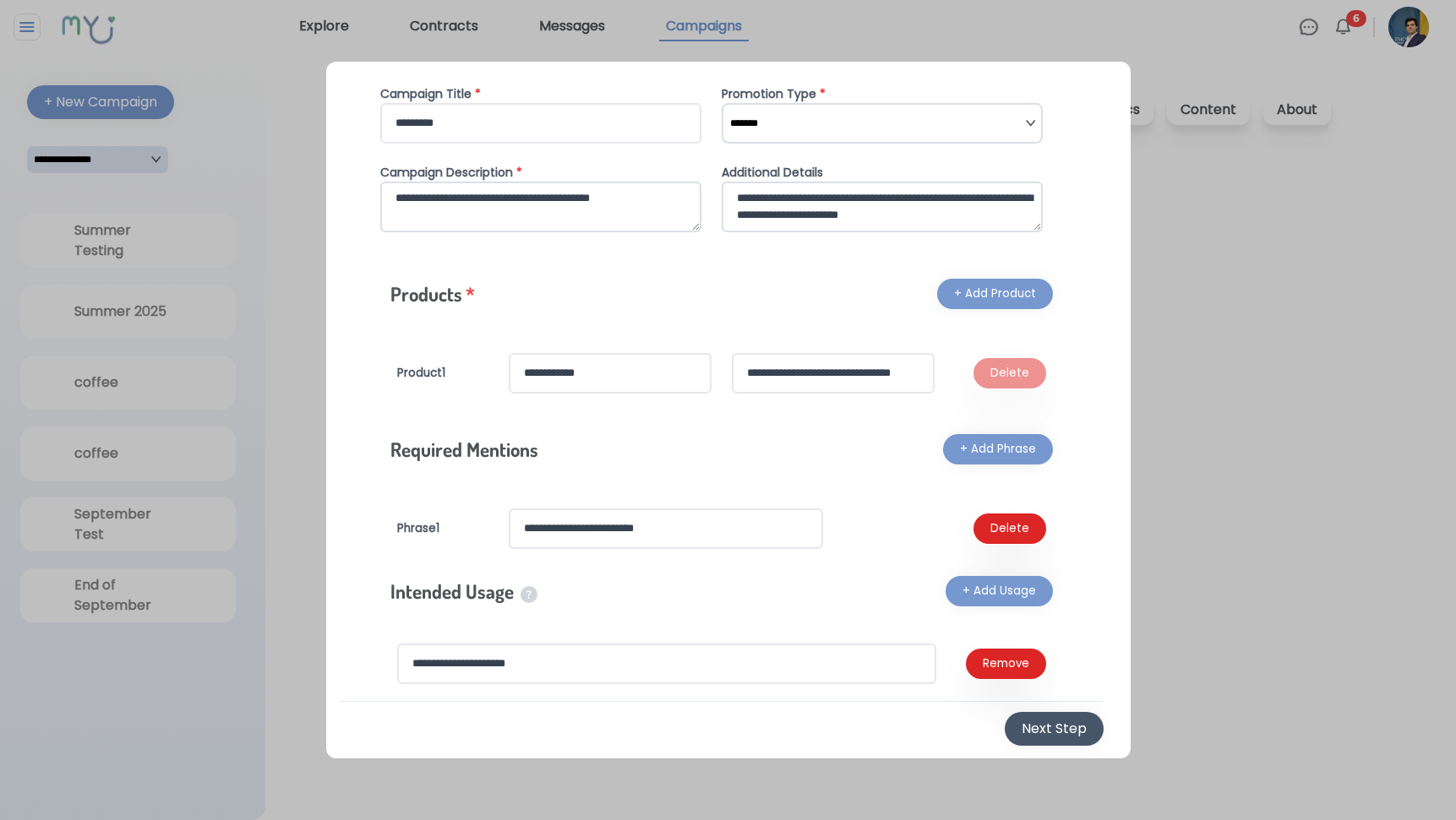
click at [1060, 720] on div "Next Step" at bounding box center [1054, 729] width 65 height 21
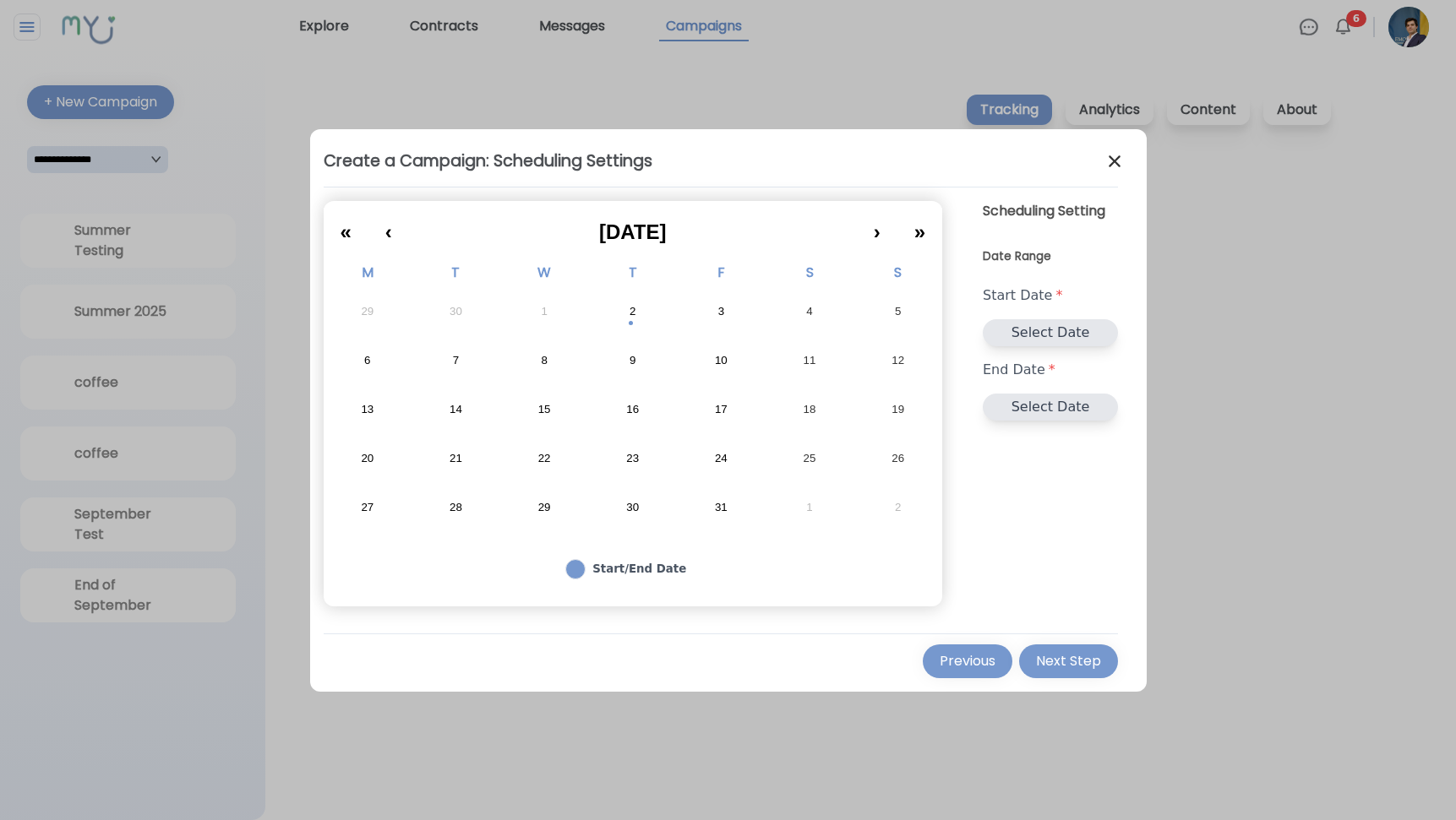
click at [457, 363] on abbr "7" at bounding box center [455, 361] width 6 height 15
click at [360, 363] on button "6" at bounding box center [368, 361] width 88 height 49
click at [453, 359] on abbr "7" at bounding box center [455, 361] width 6 height 15
click at [367, 349] on button "6" at bounding box center [368, 361] width 88 height 49
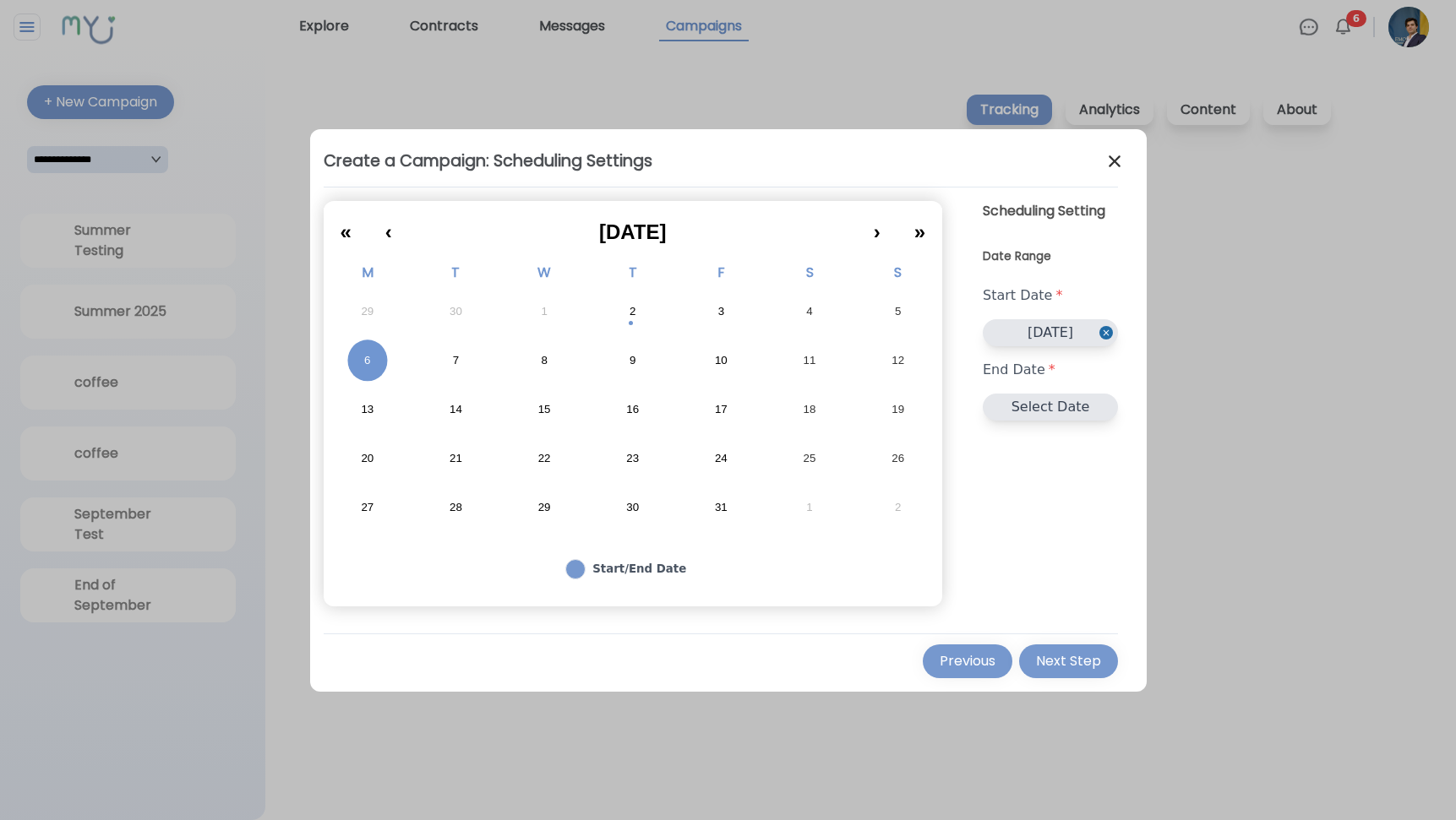
click at [722, 513] on abbr "31" at bounding box center [721, 507] width 13 height 15
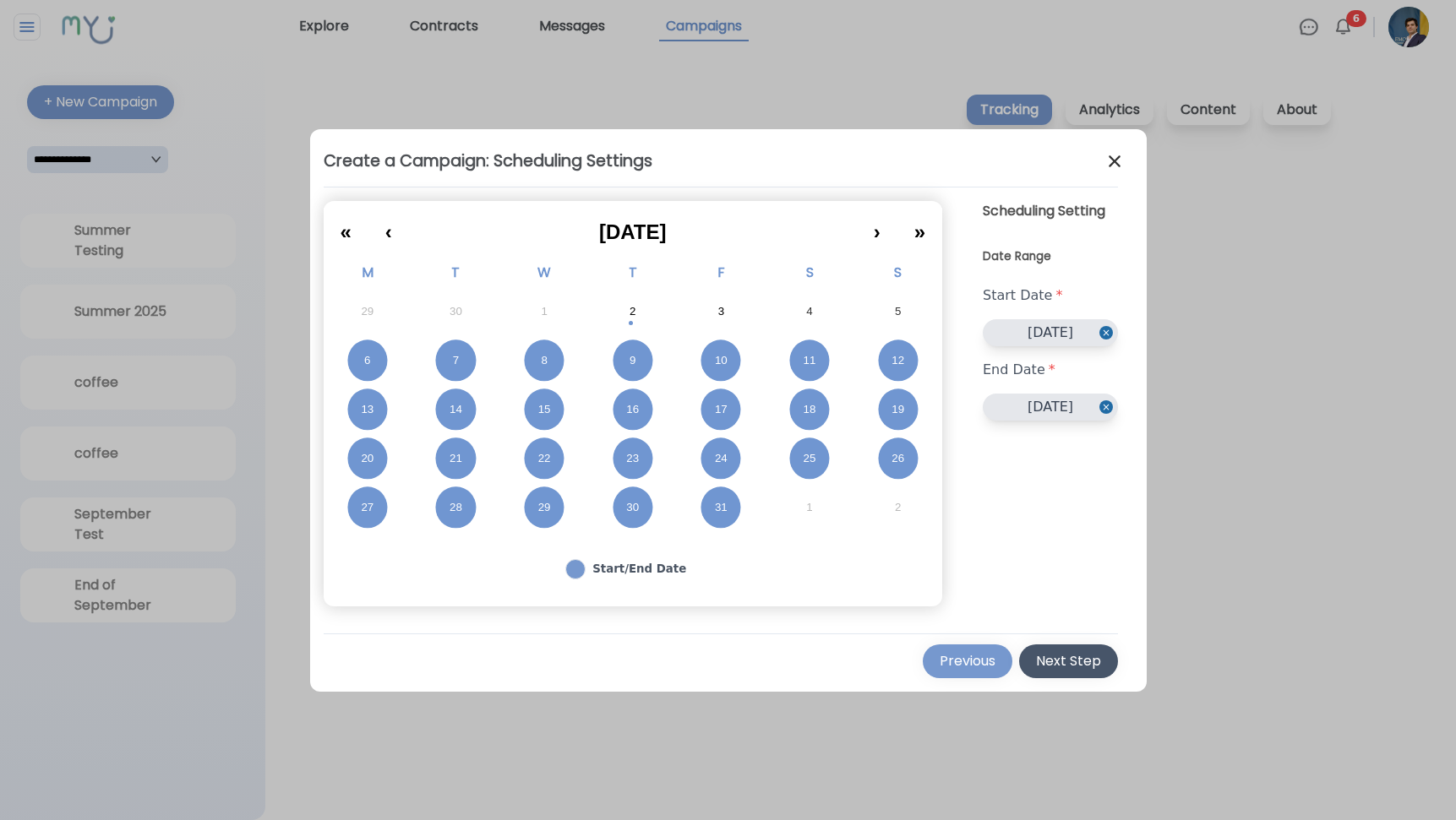
click at [1064, 667] on div "Next Step" at bounding box center [1069, 661] width 65 height 21
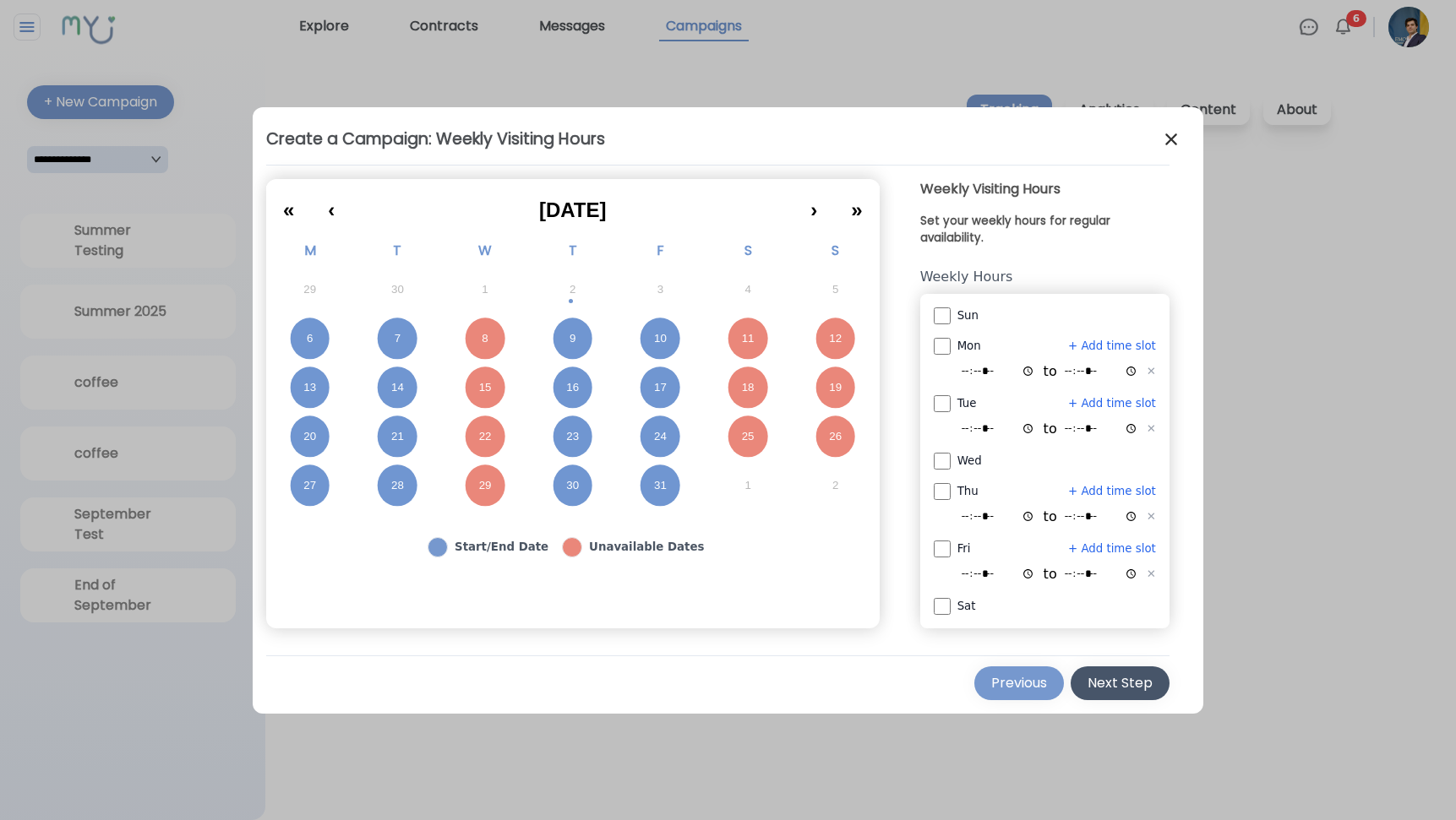
click at [1104, 677] on div "Next Step" at bounding box center [1120, 683] width 65 height 21
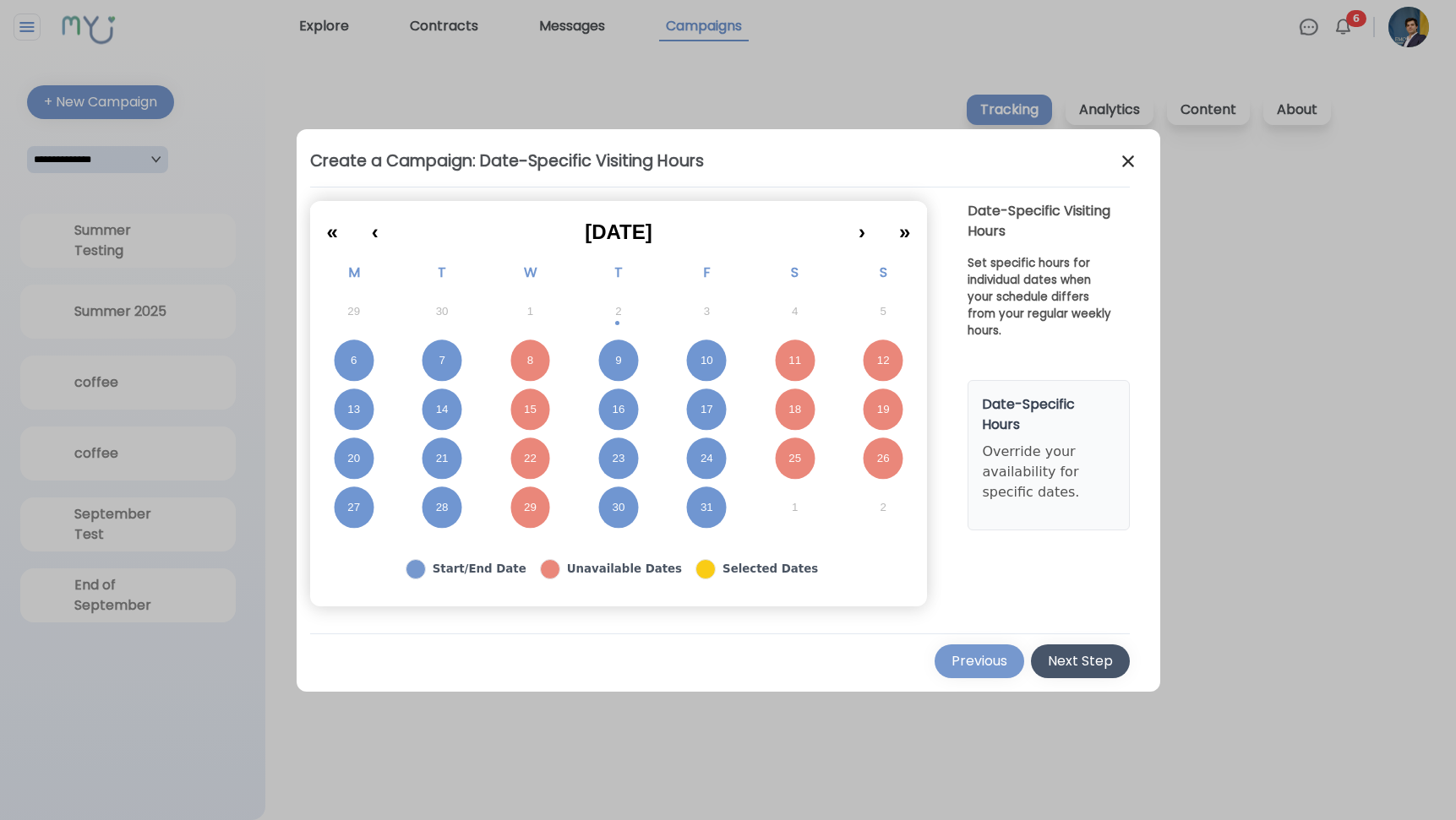
click at [1069, 657] on div "Next Step" at bounding box center [1081, 661] width 65 height 21
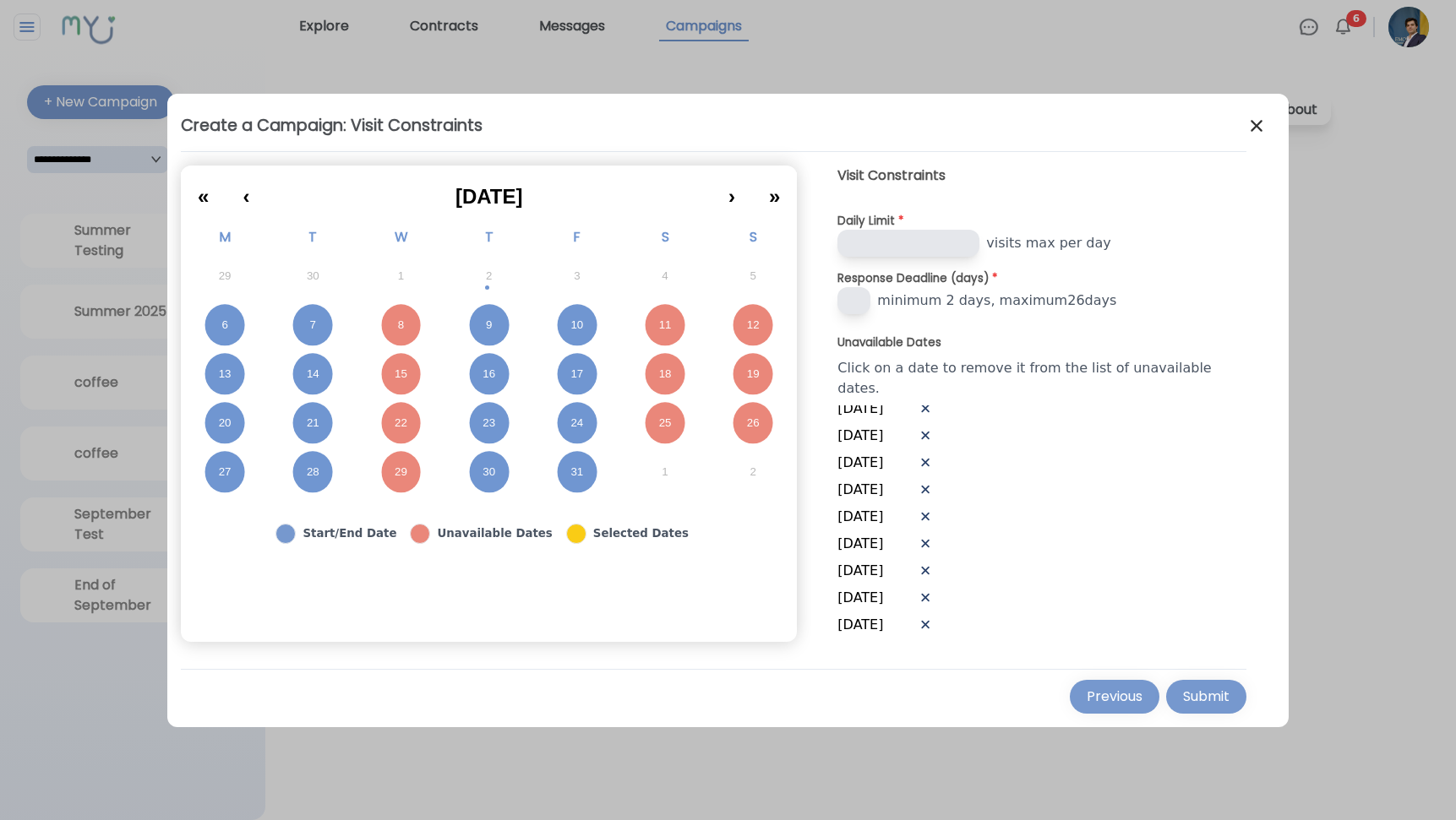
scroll to position [33, 0]
click at [950, 65] on div at bounding box center [728, 410] width 1456 height 820
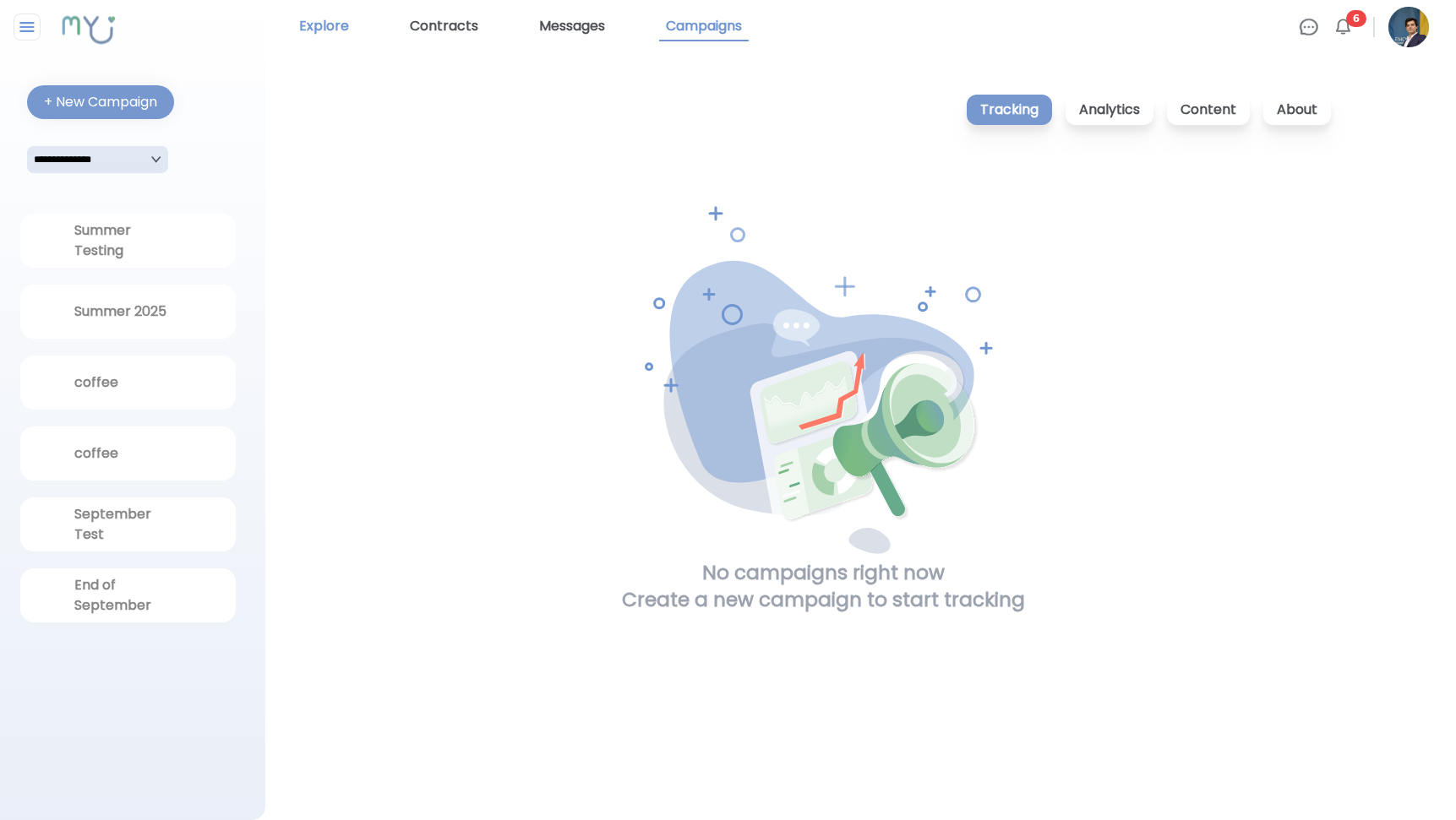
click at [324, 32] on link "Explore" at bounding box center [324, 27] width 64 height 28
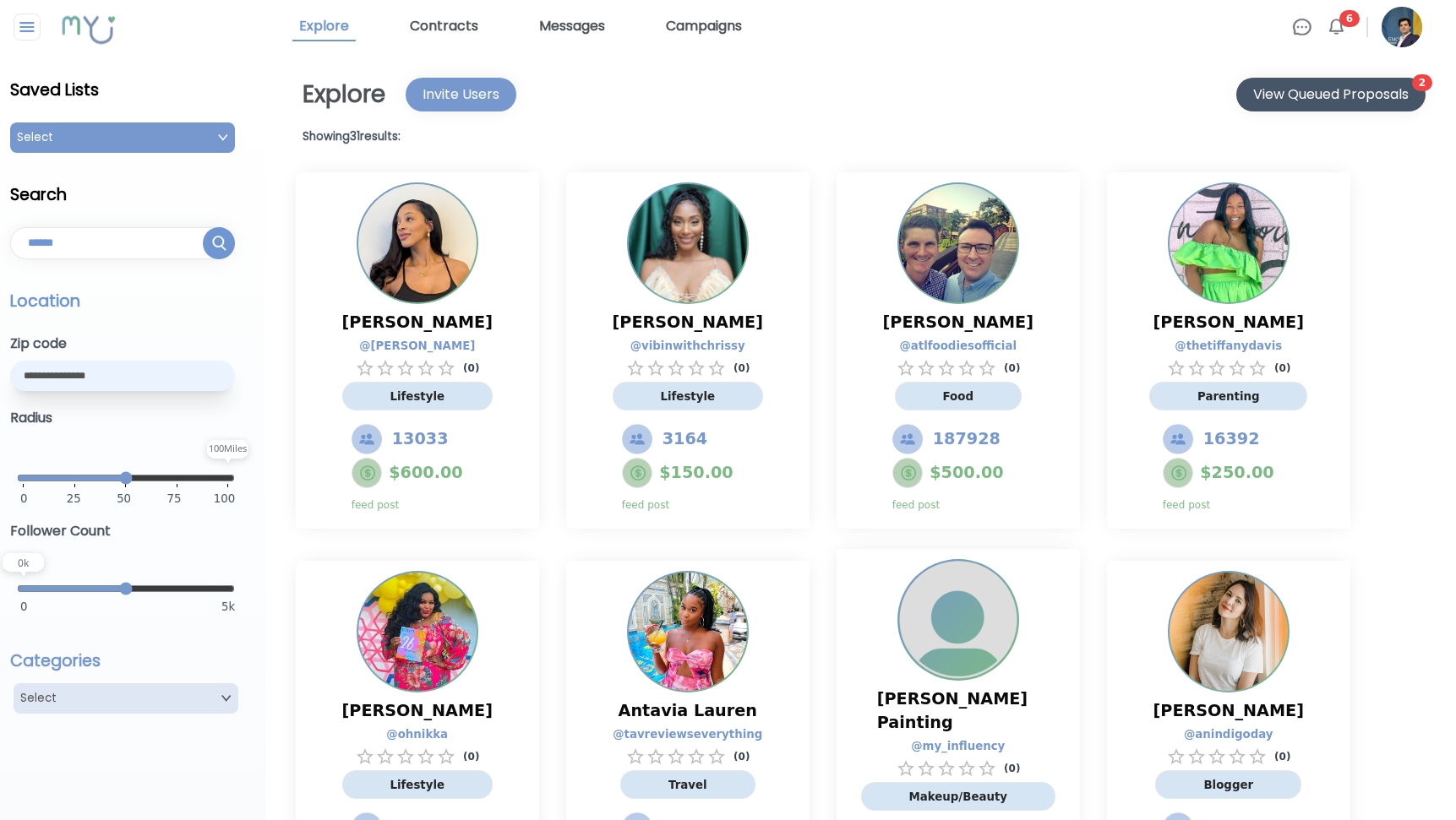
click at [1288, 92] on div "View Queued Proposals" at bounding box center [1331, 94] width 155 height 21
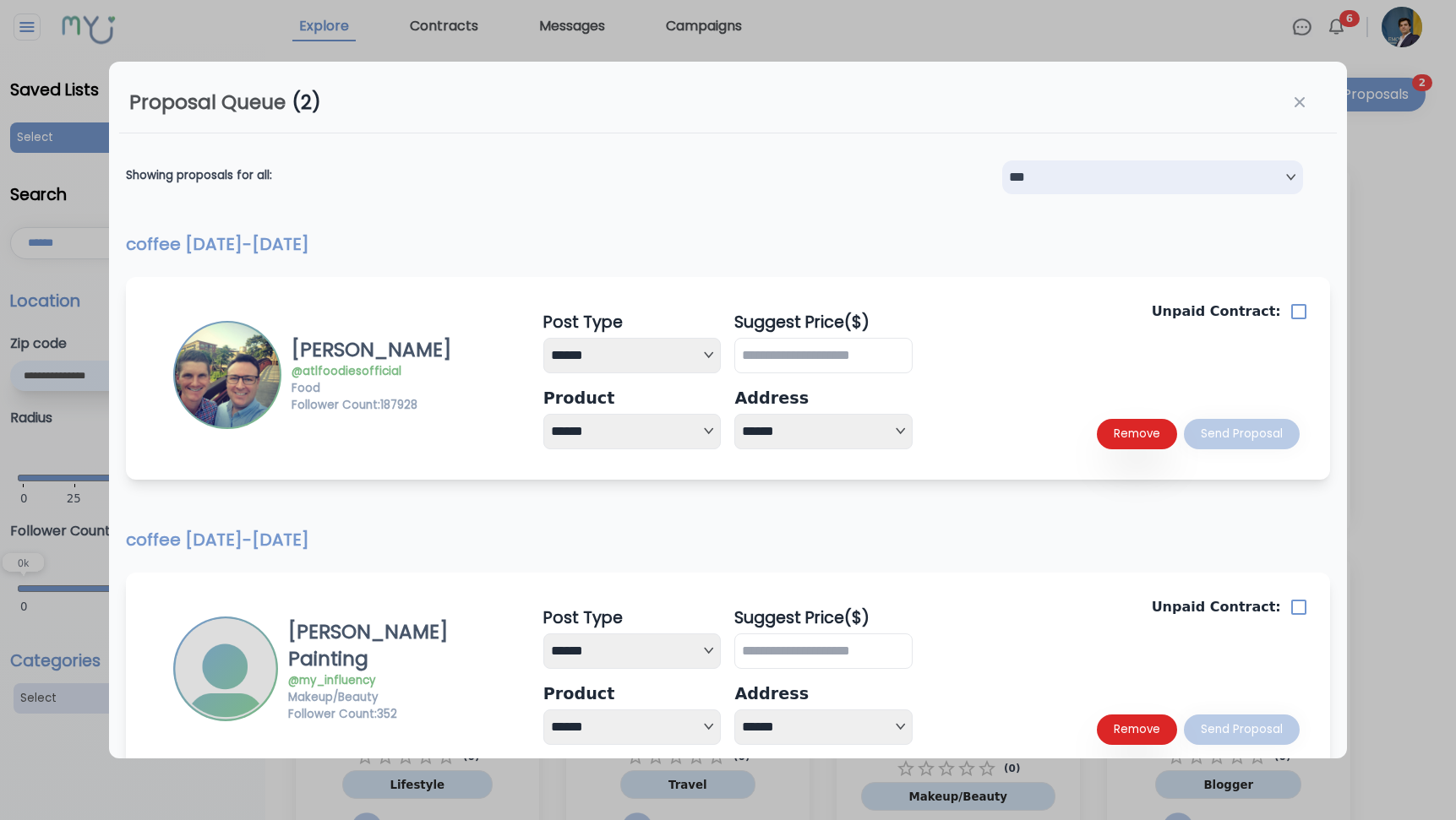
select select "*"
click at [798, 360] on input "****" at bounding box center [824, 355] width 179 height 35
type input "*"
type input "***"
click at [945, 411] on div "Unpaid Contract: Remove Send Proposal" at bounding box center [1114, 381] width 370 height 142
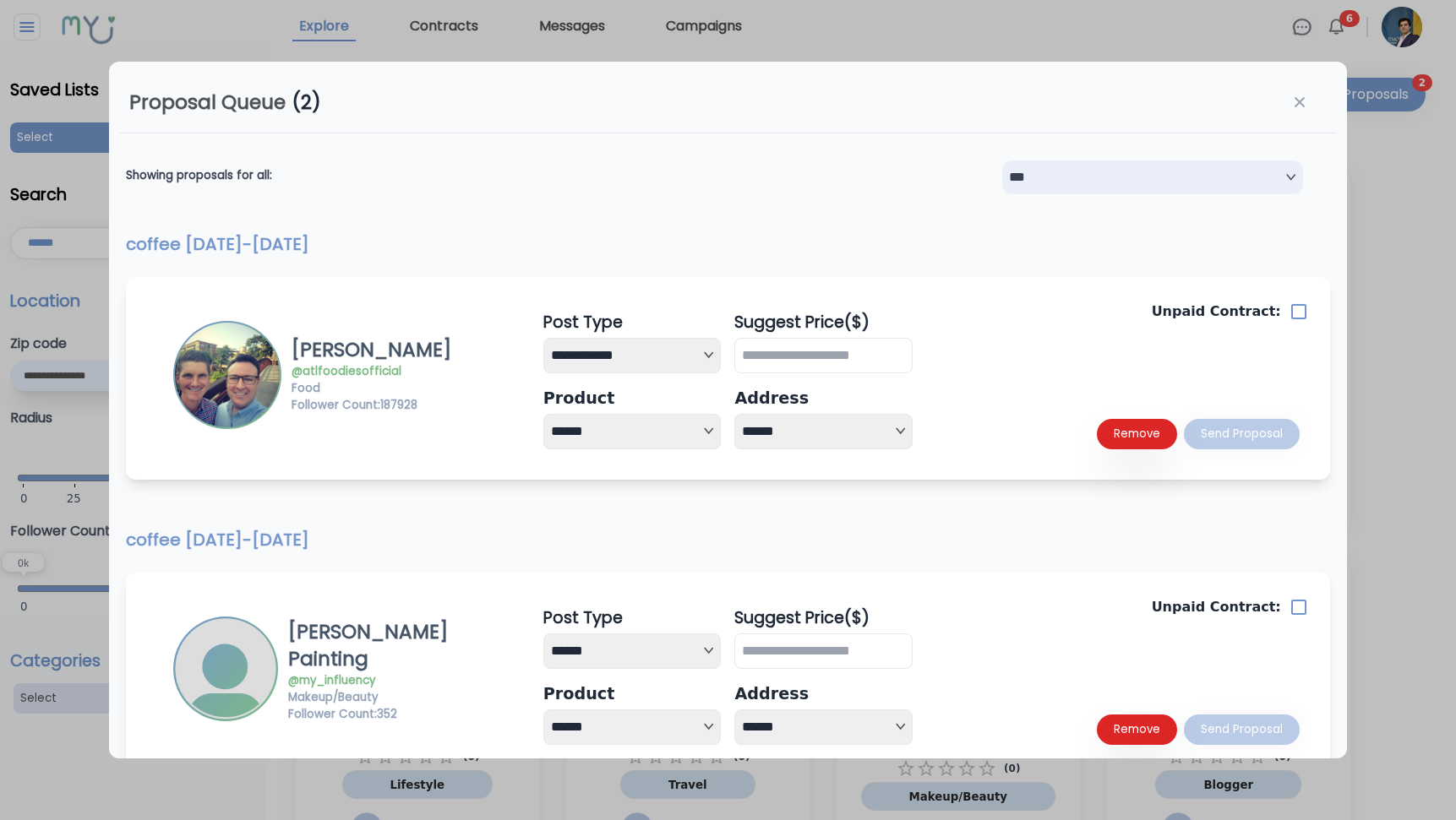
select select "**"
select select "*"
click at [1407, 484] on div at bounding box center [728, 410] width 1456 height 820
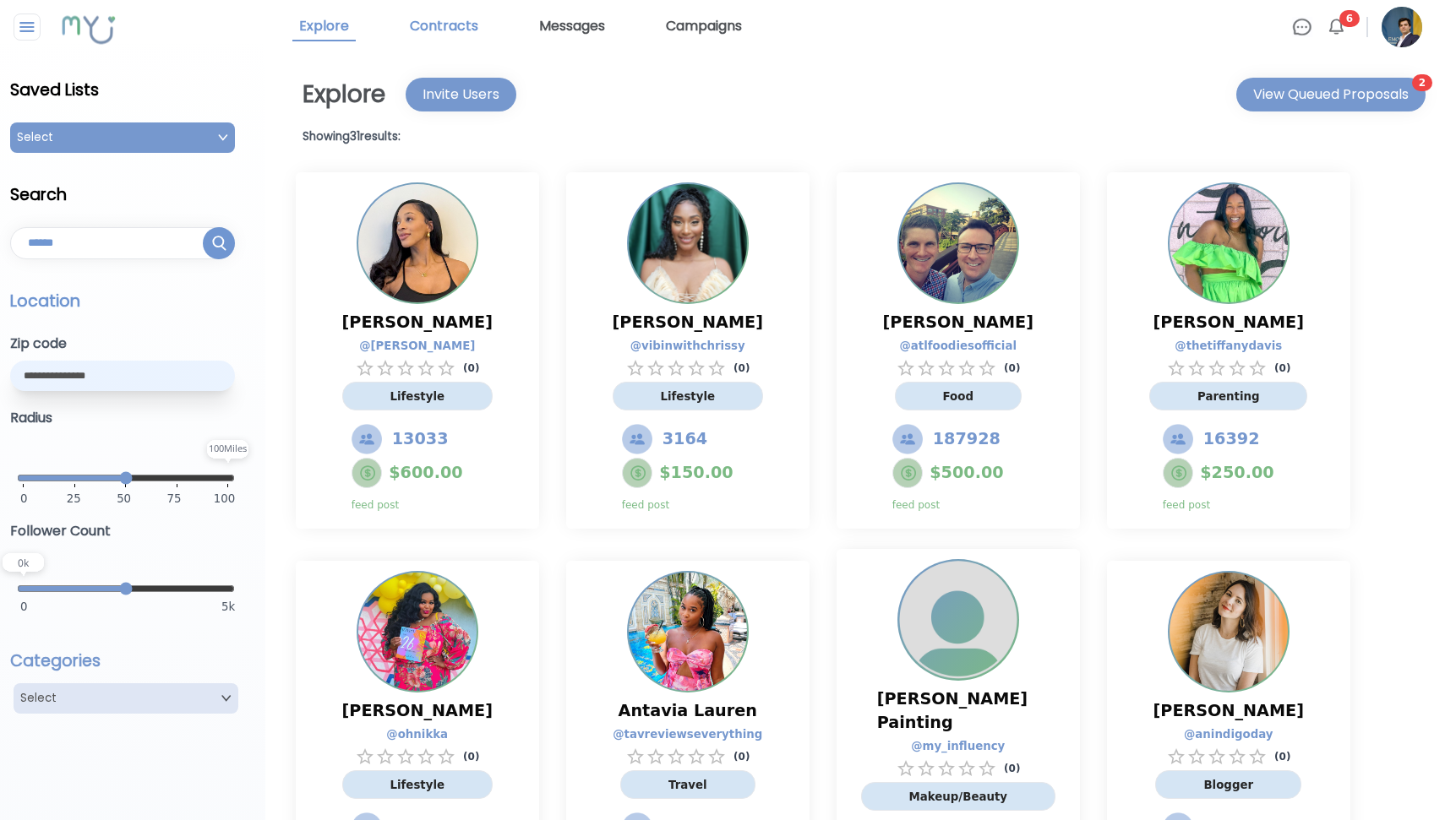
click at [434, 32] on link "Contracts" at bounding box center [443, 27] width 82 height 28
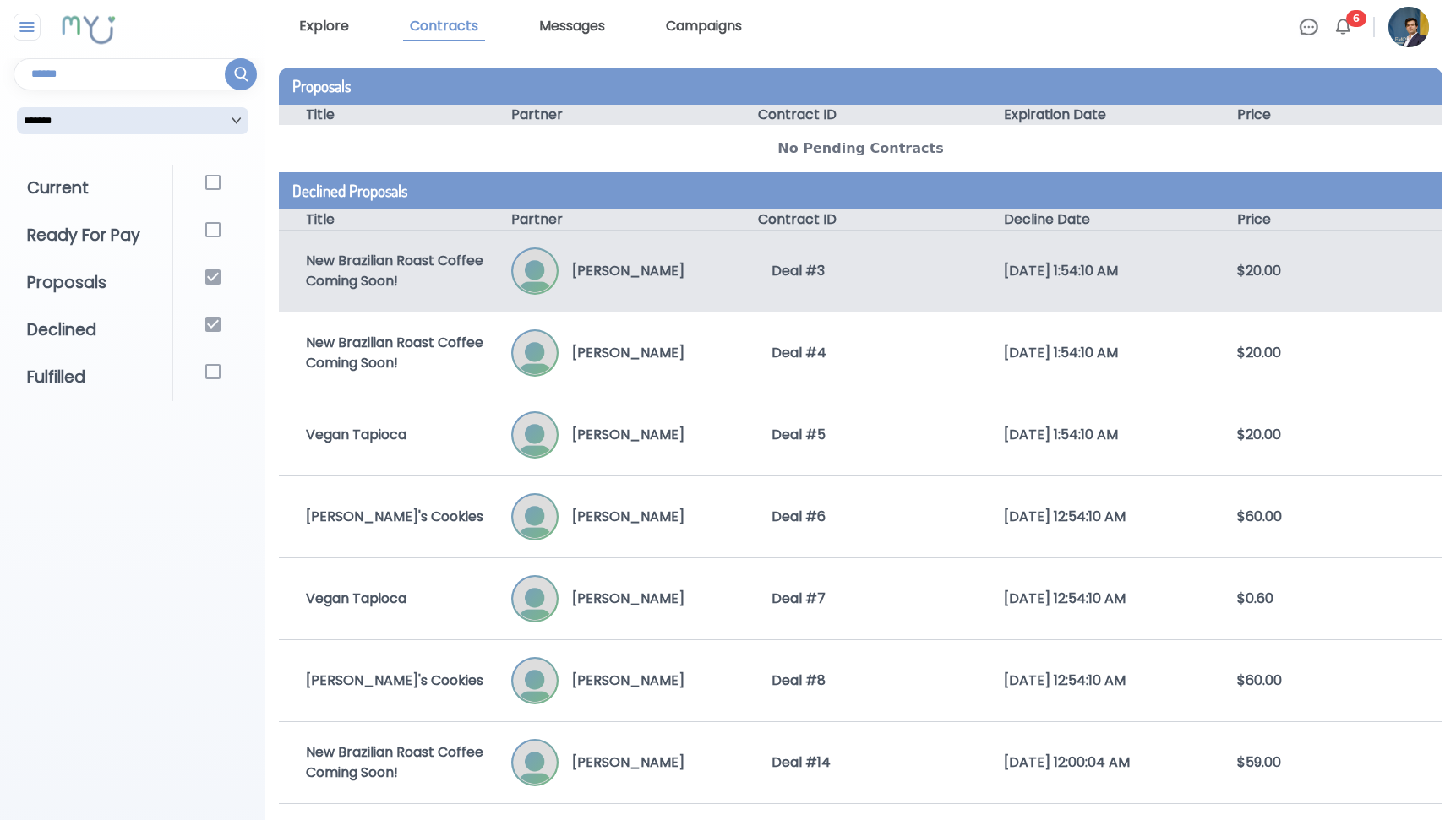
click at [443, 262] on div "New Brazilian Roast Coffee Coming Soon!" at bounding box center [395, 270] width 233 height 40
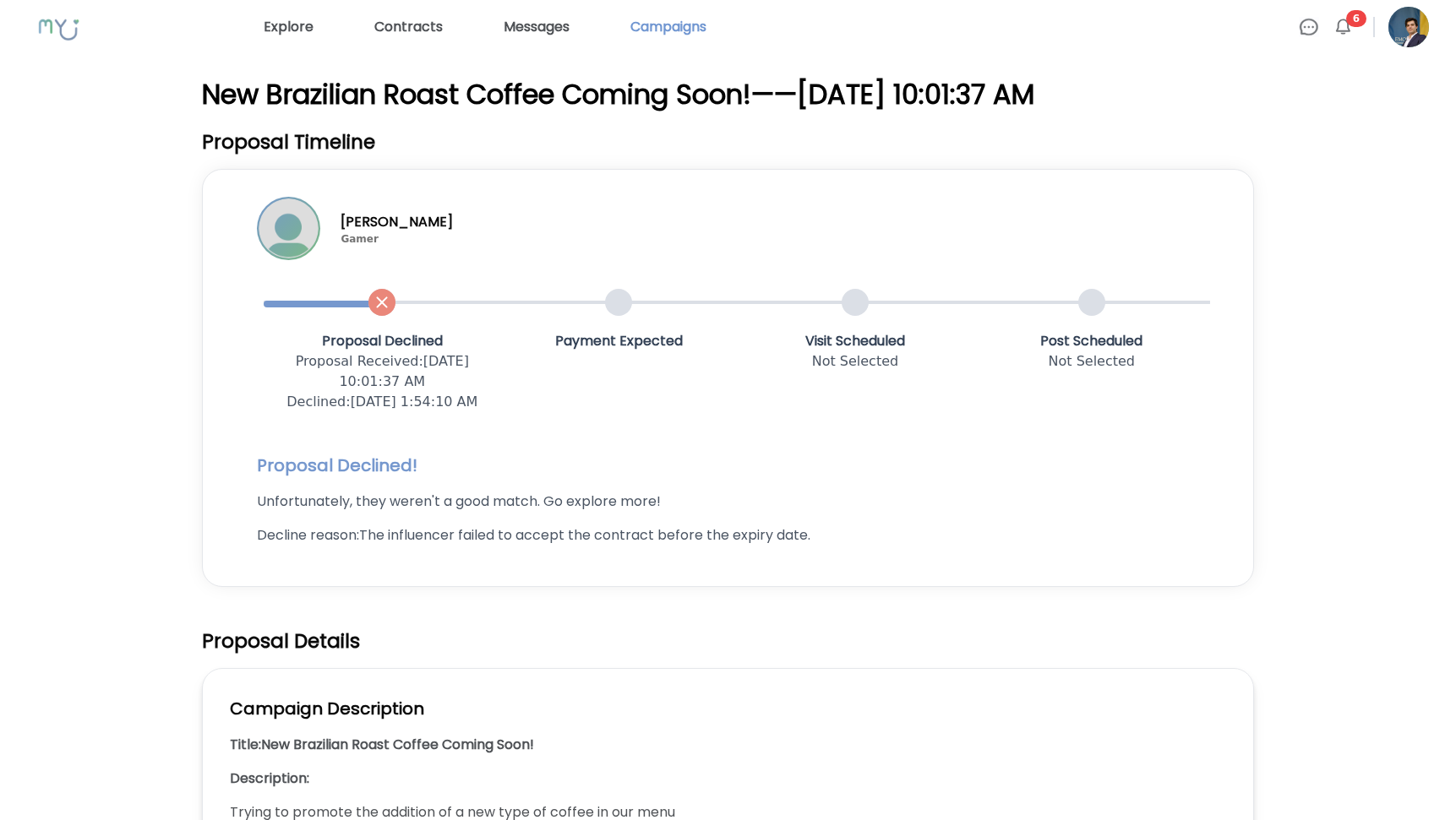
click at [691, 30] on link "Campaigns" at bounding box center [668, 27] width 89 height 27
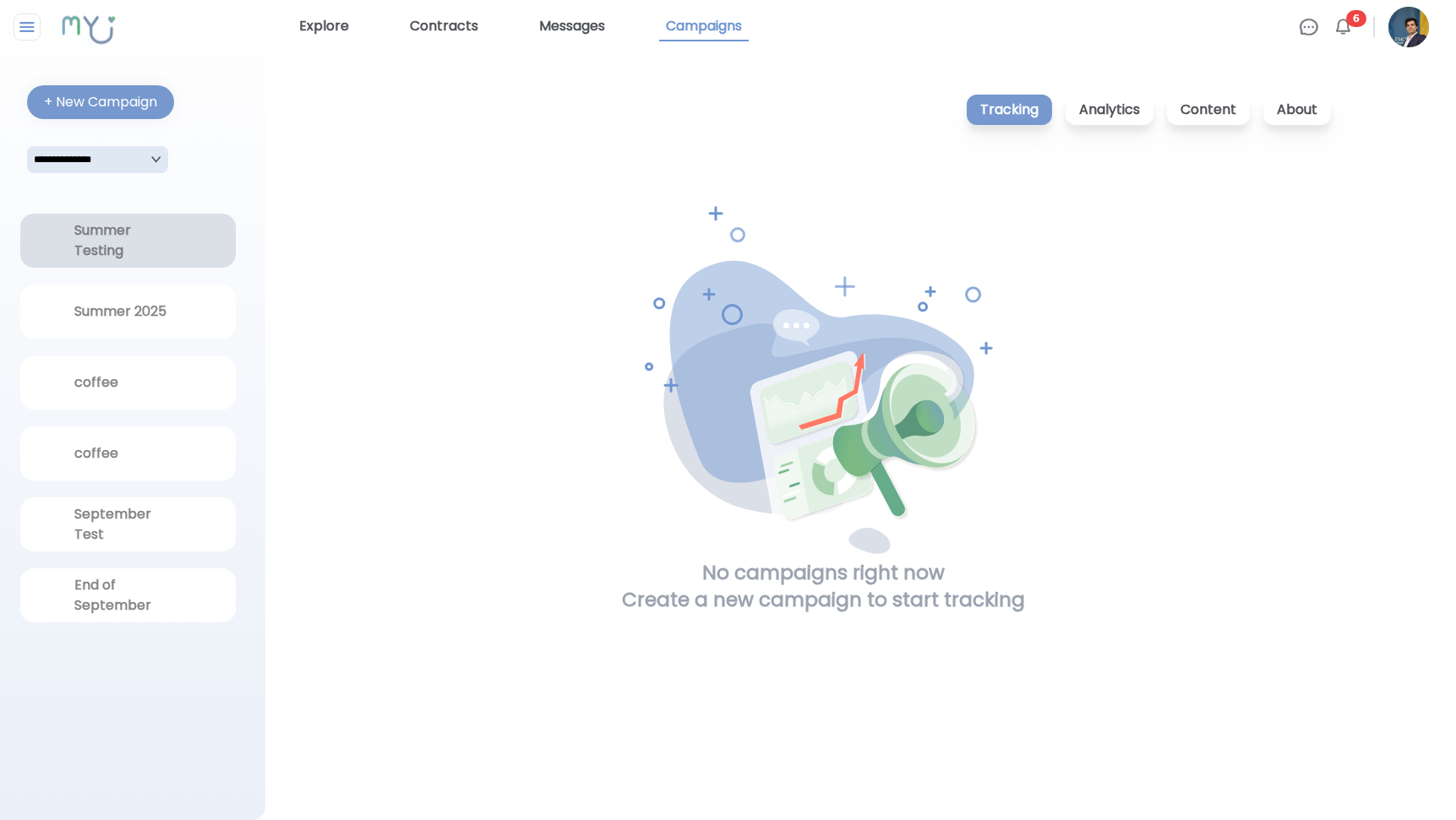
click at [120, 246] on div "Summer Testing" at bounding box center [129, 240] width 108 height 40
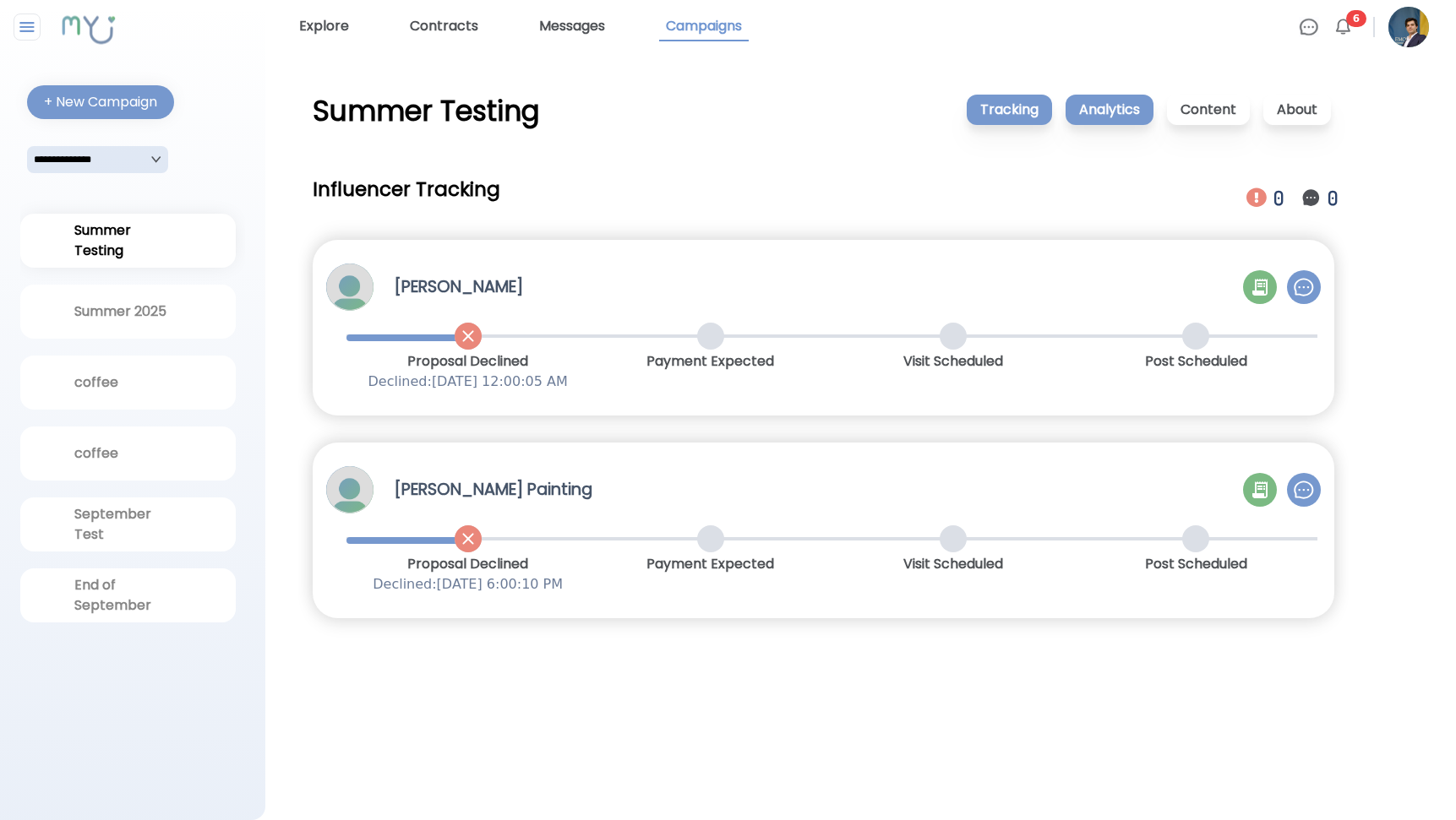
click at [1087, 121] on p "Analytics" at bounding box center [1109, 109] width 88 height 30
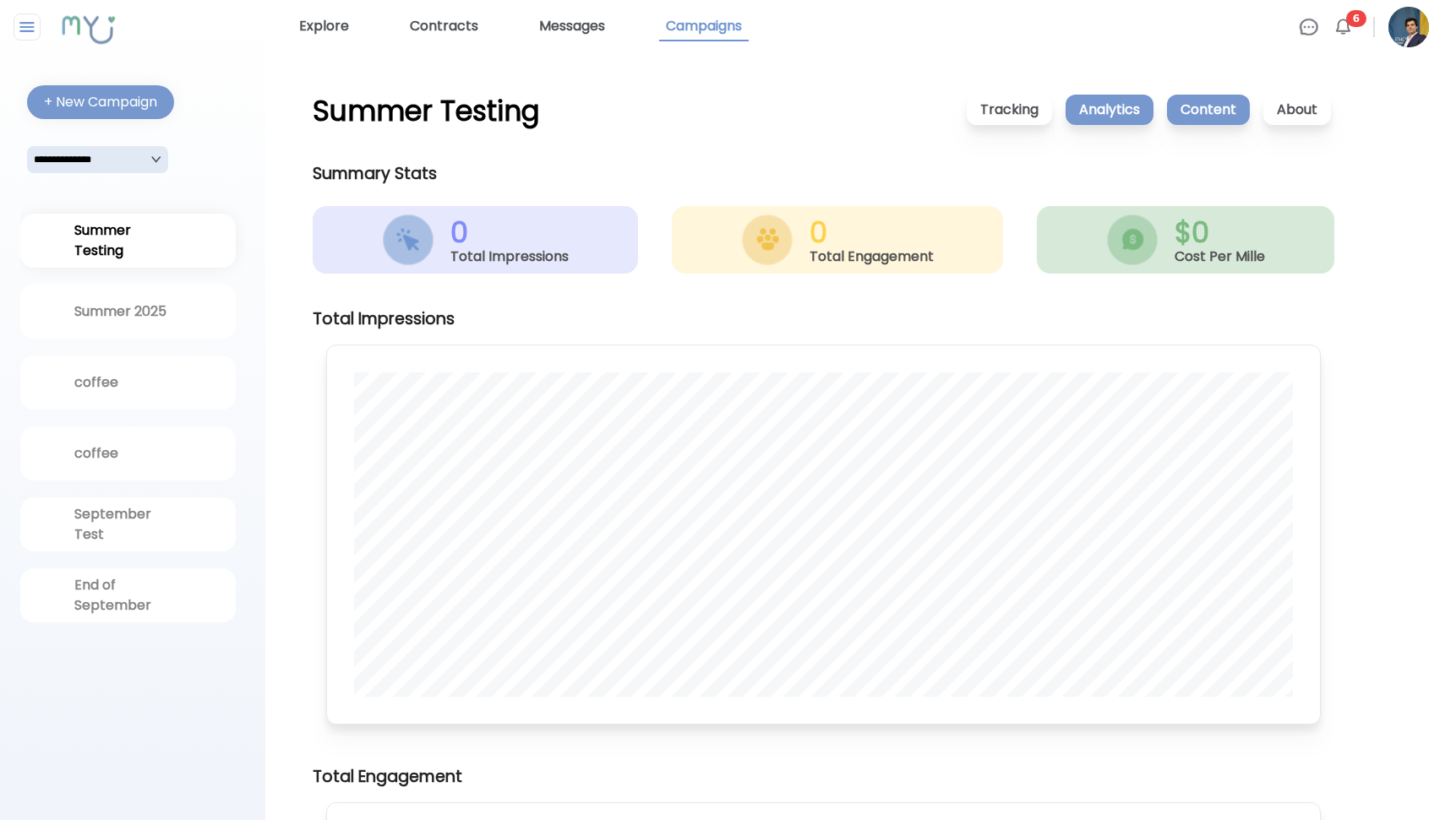
click at [1188, 107] on p "Content" at bounding box center [1208, 109] width 82 height 30
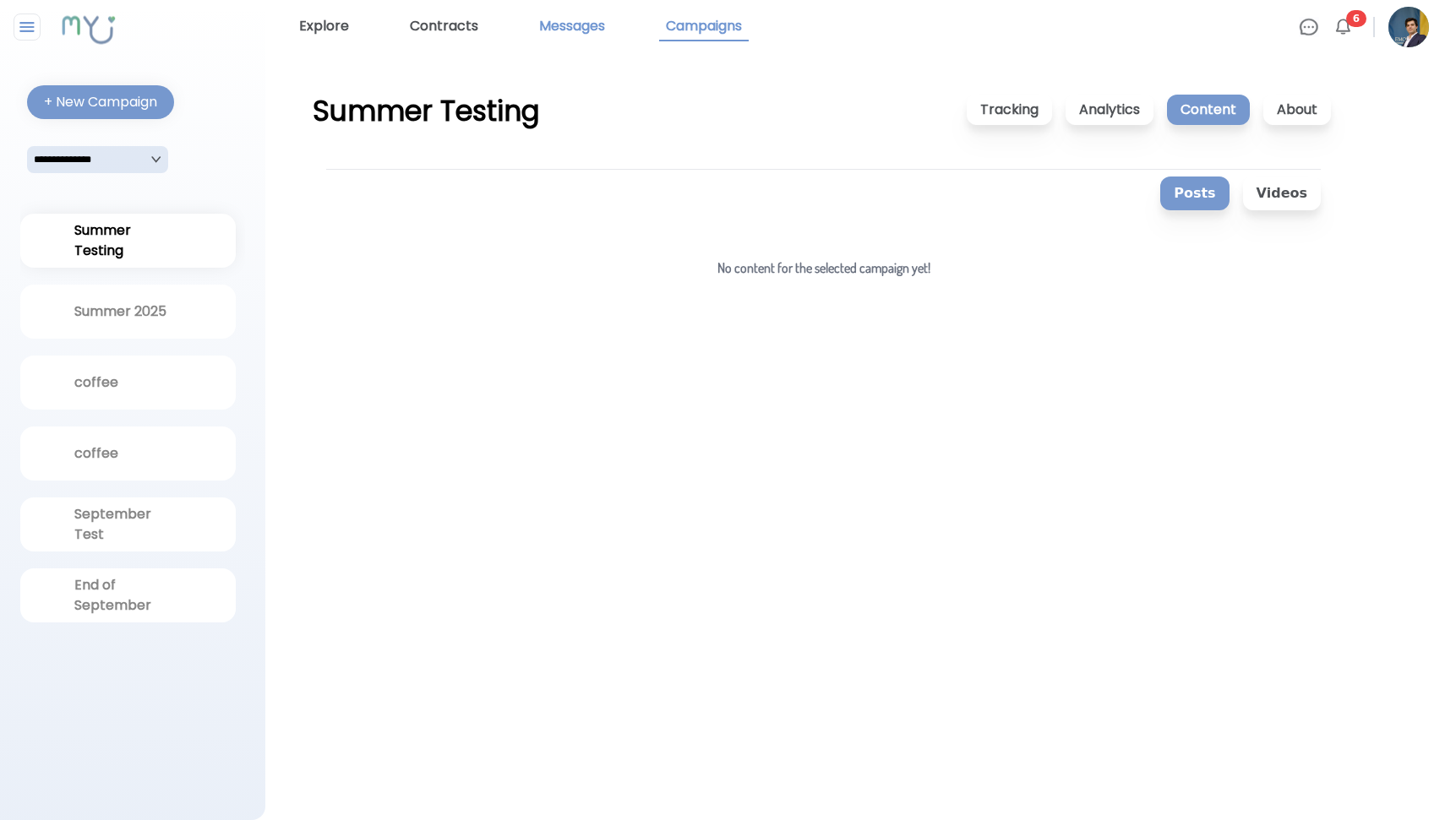
click at [540, 24] on link "Messages" at bounding box center [572, 27] width 79 height 28
click at [340, 26] on link "Explore" at bounding box center [324, 27] width 64 height 28
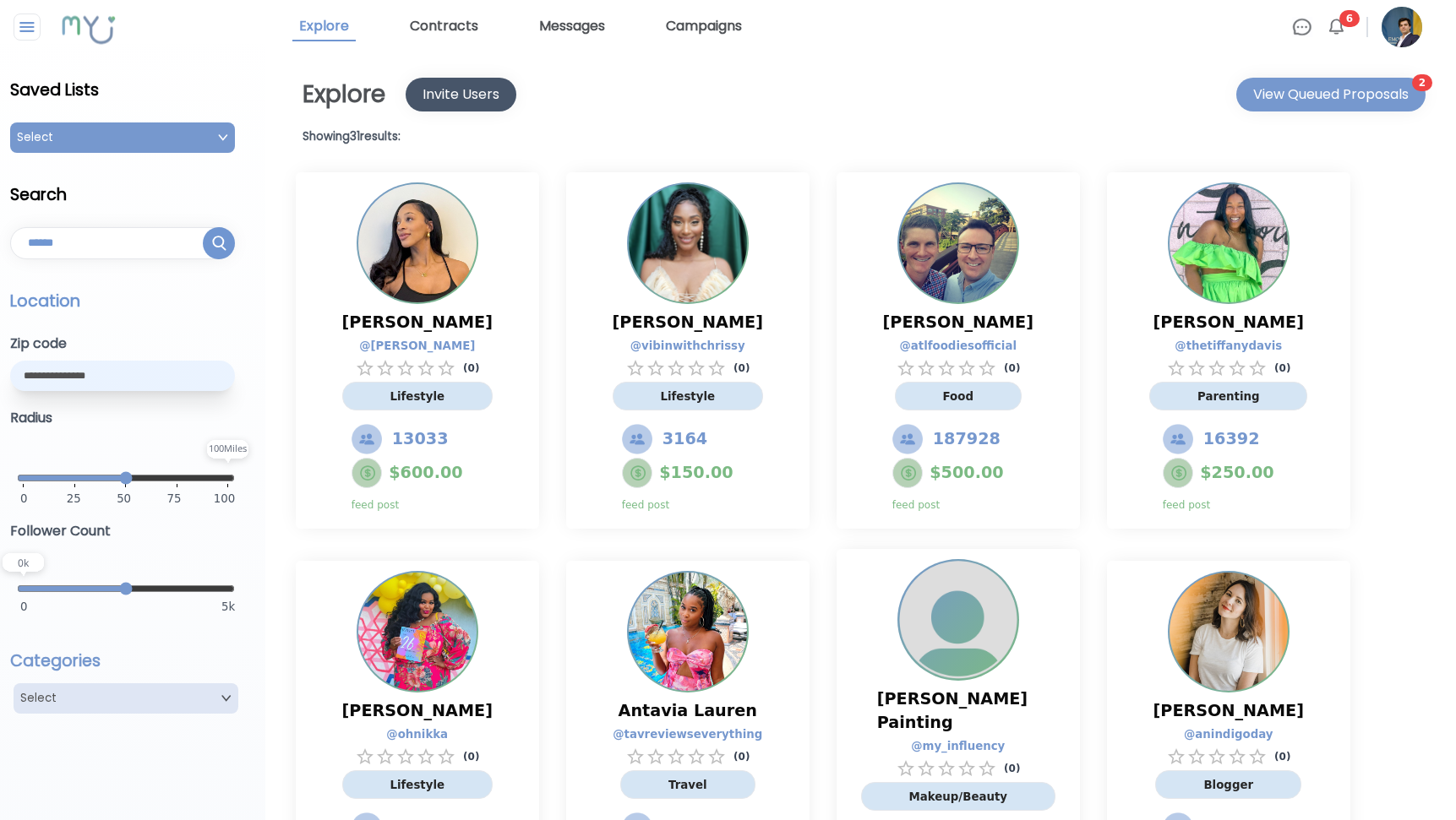
click at [475, 104] on div "Invite Users" at bounding box center [461, 94] width 77 height 21
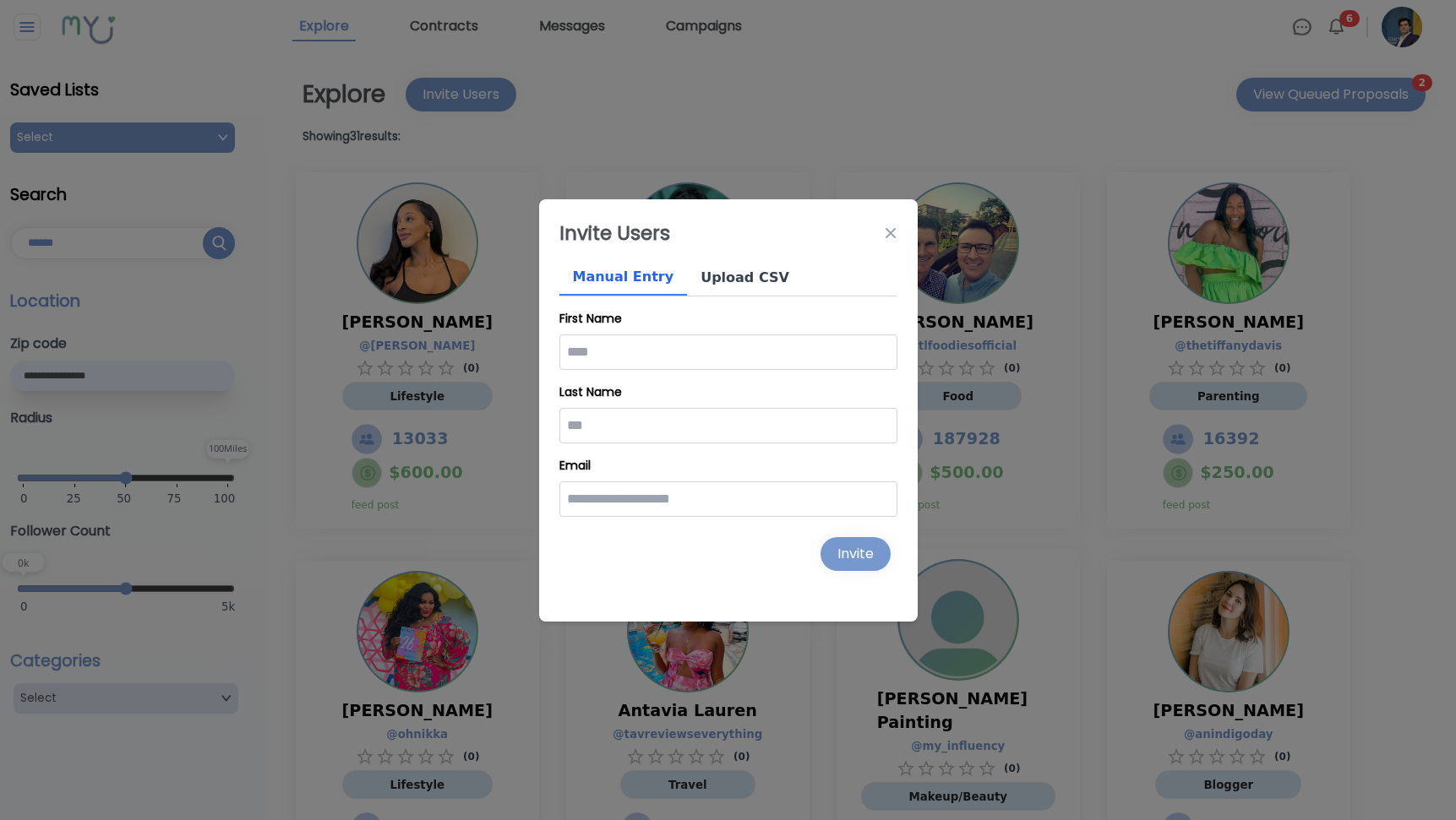
click at [711, 272] on button "Upload CSV" at bounding box center [745, 277] width 116 height 35
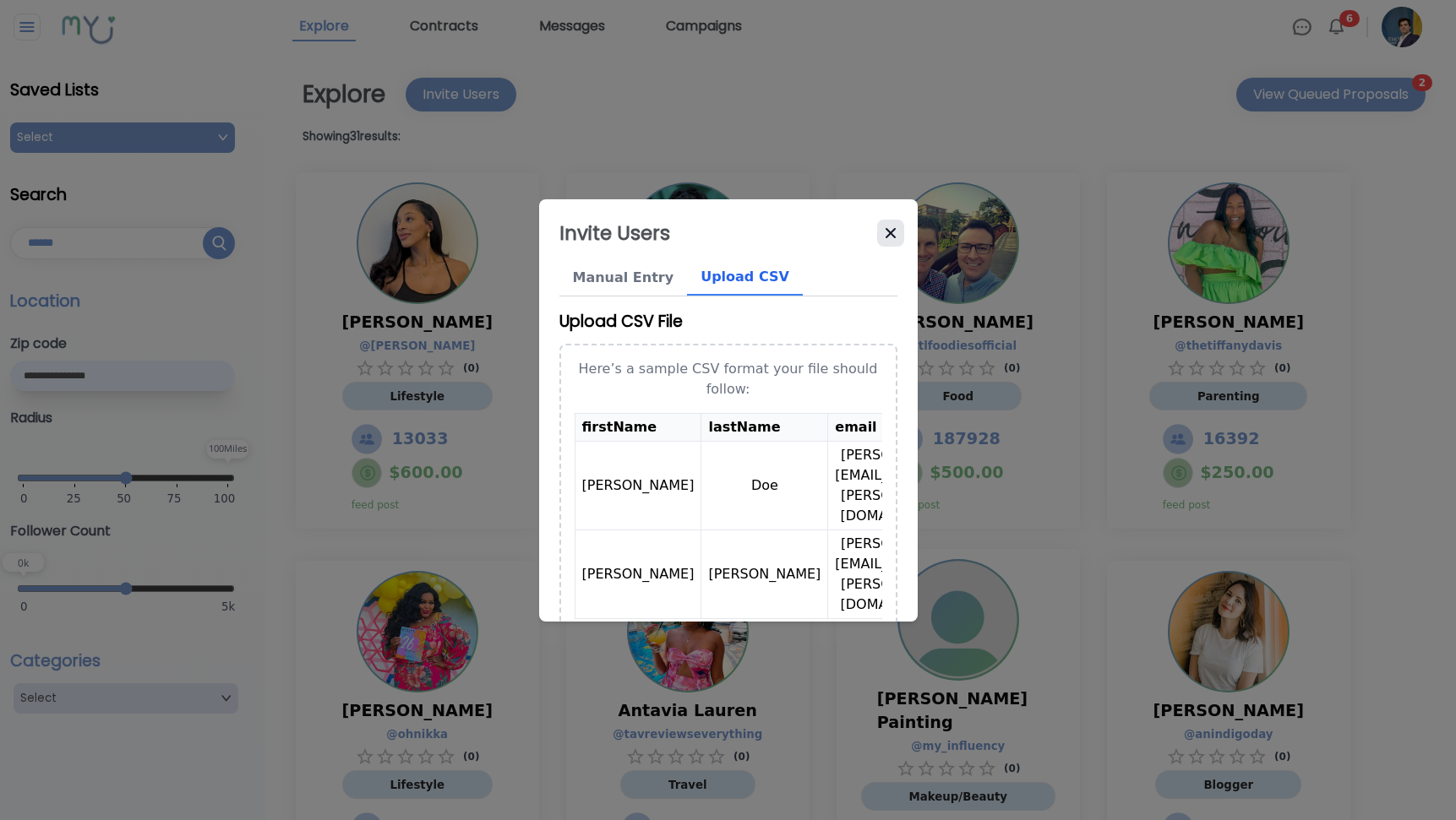
click at [887, 234] on icon "Close" at bounding box center [891, 234] width 17 height 17
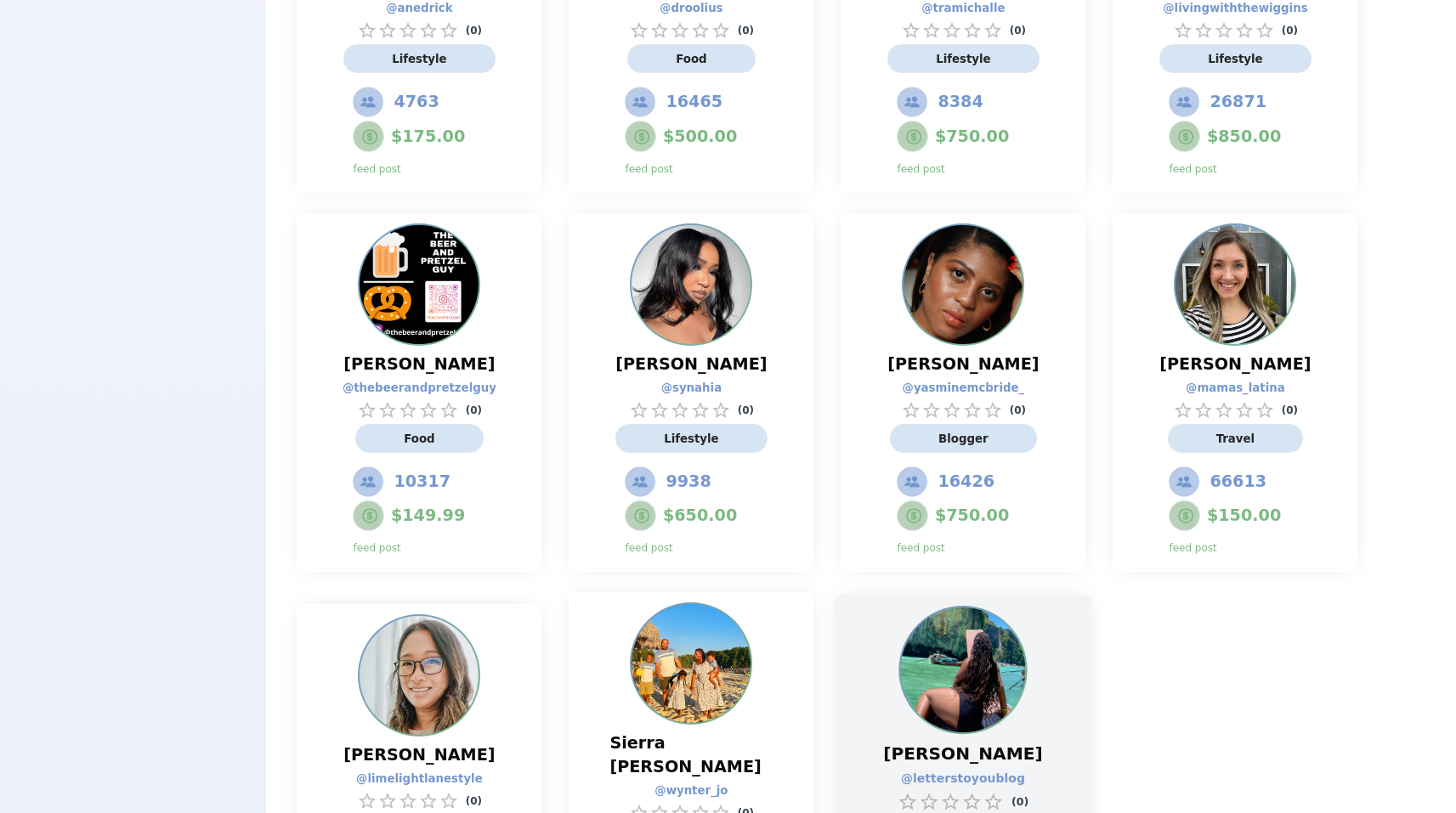
scroll to position [2283, 0]
